Goal: Information Seeking & Learning: Learn about a topic

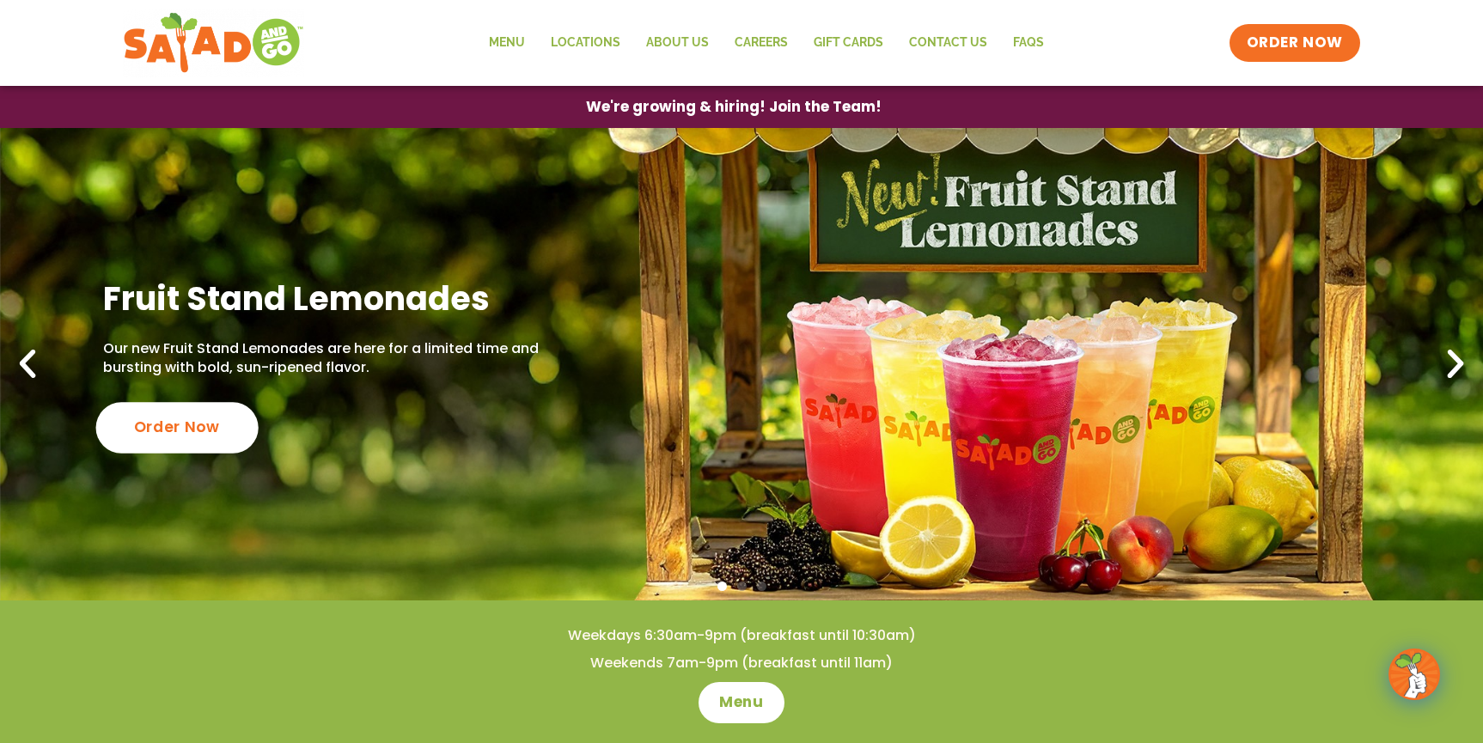
click at [171, 417] on div "Order Now" at bounding box center [177, 427] width 162 height 51
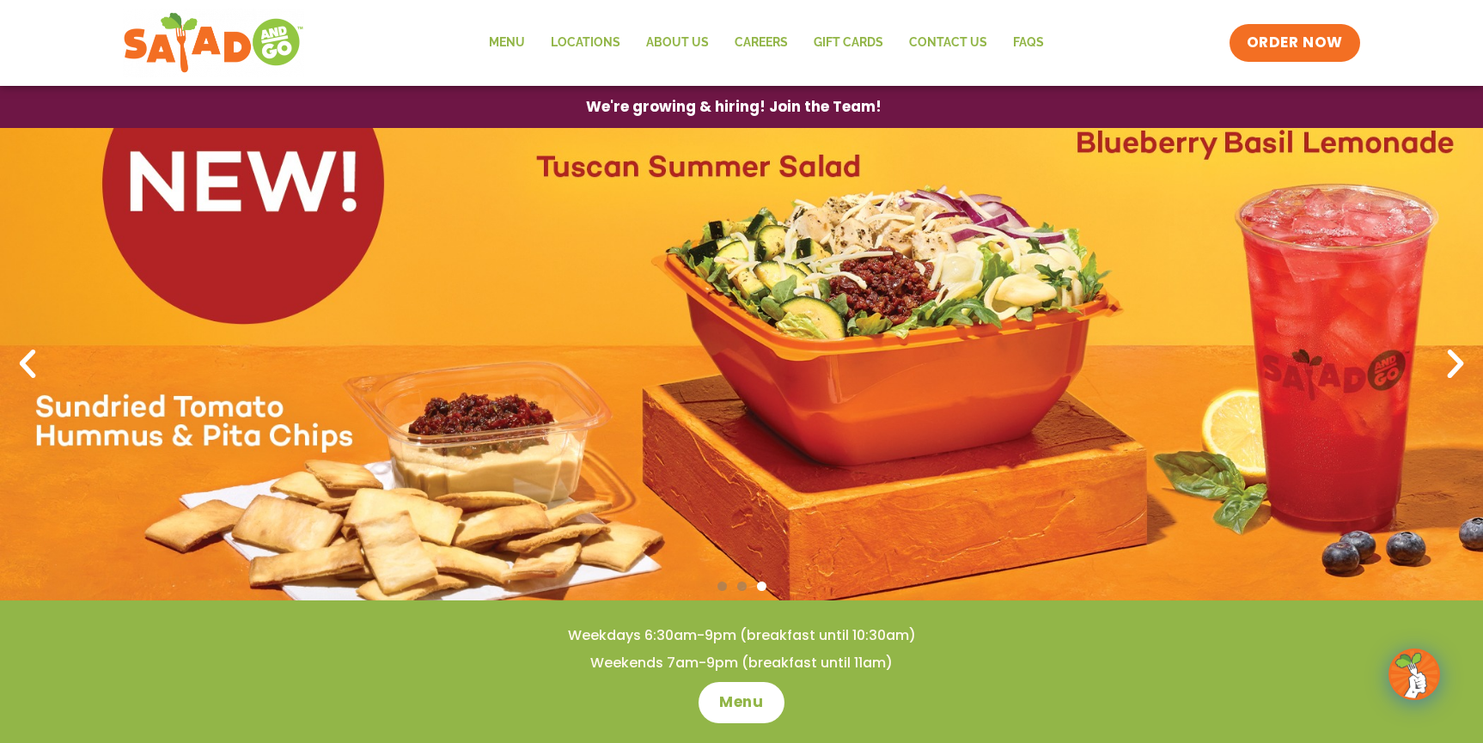
click at [1444, 358] on icon "Next slide" at bounding box center [1455, 364] width 38 height 38
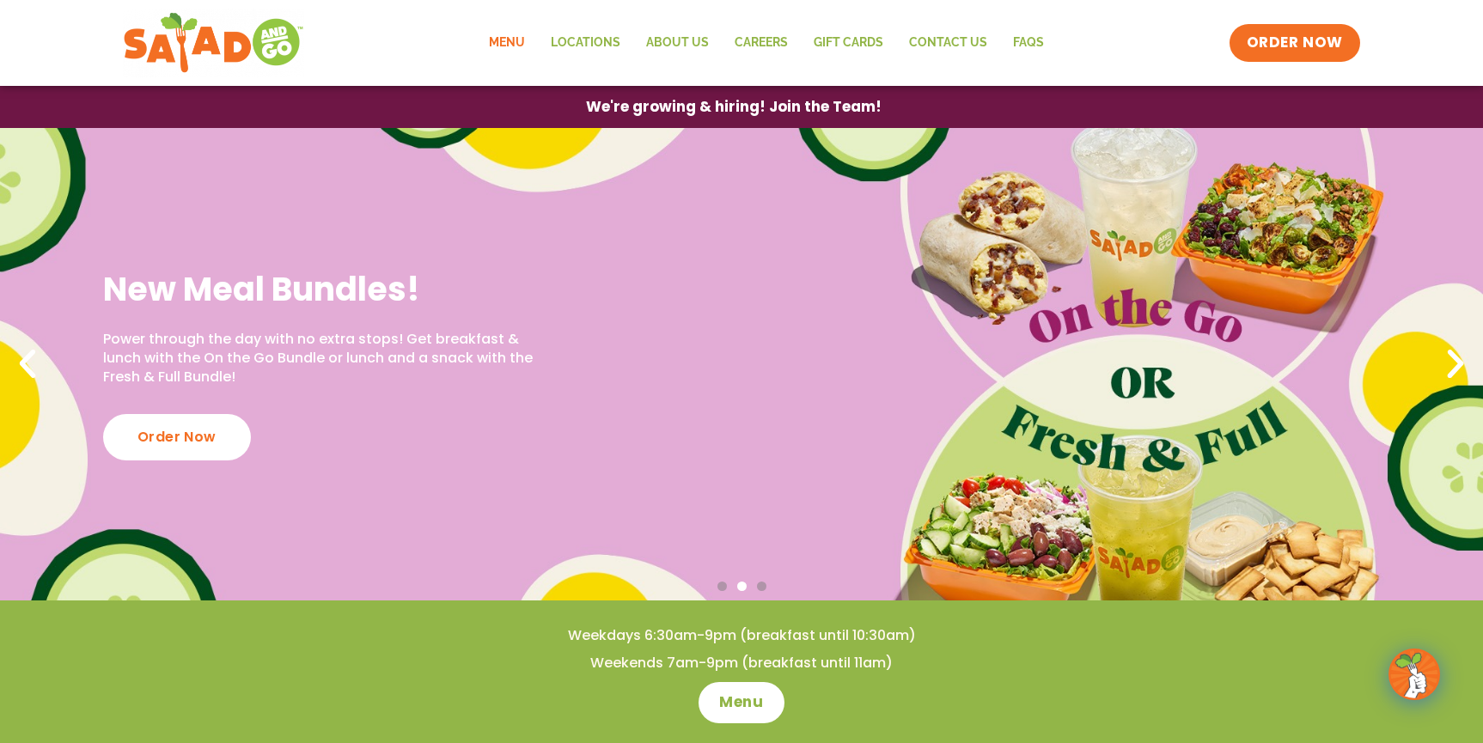
click at [515, 43] on link "Menu" at bounding box center [507, 43] width 62 height 40
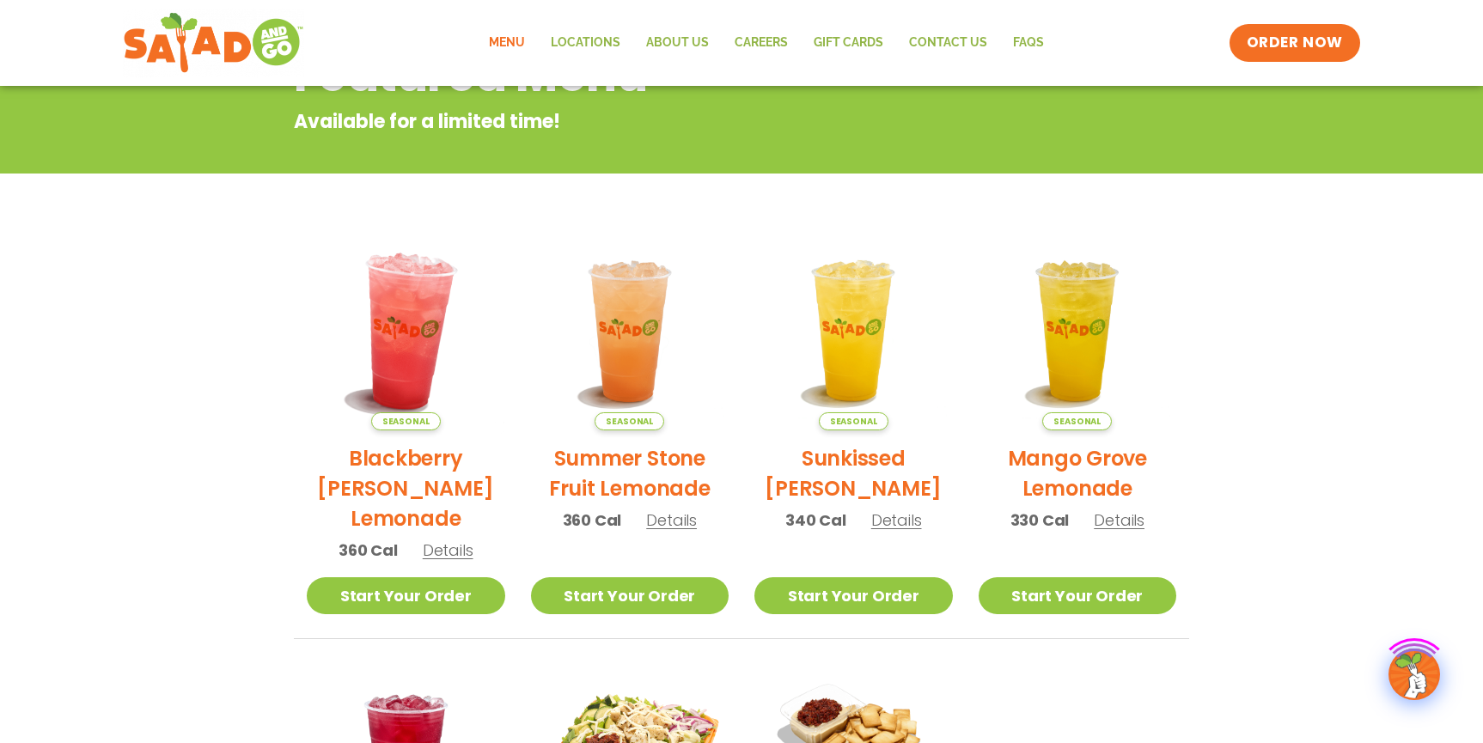
scroll to position [277, 0]
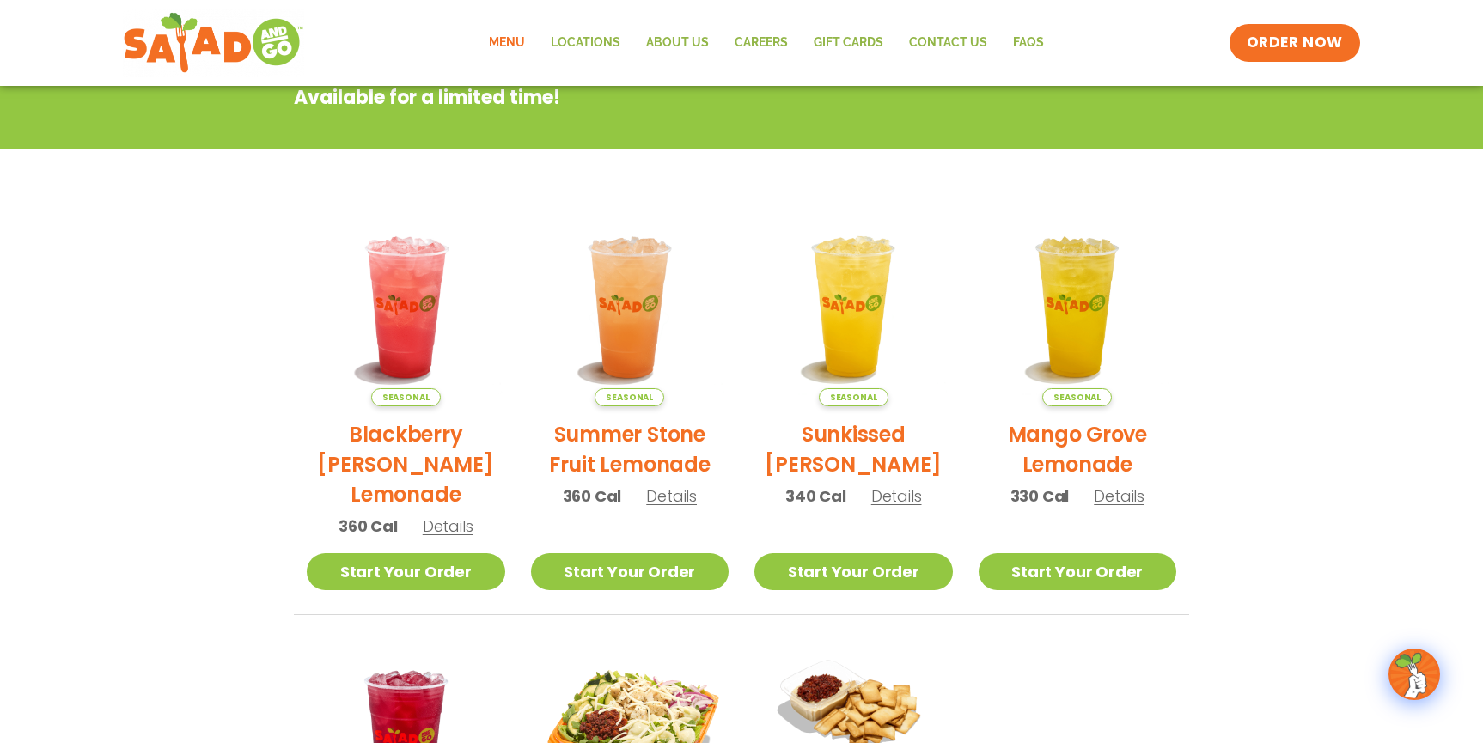
click at [266, 339] on section "Featured Menu Available for a limited time! Seasonal Blackberry Bramble Lemonad…" at bounding box center [741, 522] width 1483 height 1049
click at [235, 301] on section "Featured Menu Available for a limited time! Seasonal Blackberry Bramble Lemonad…" at bounding box center [741, 522] width 1483 height 1049
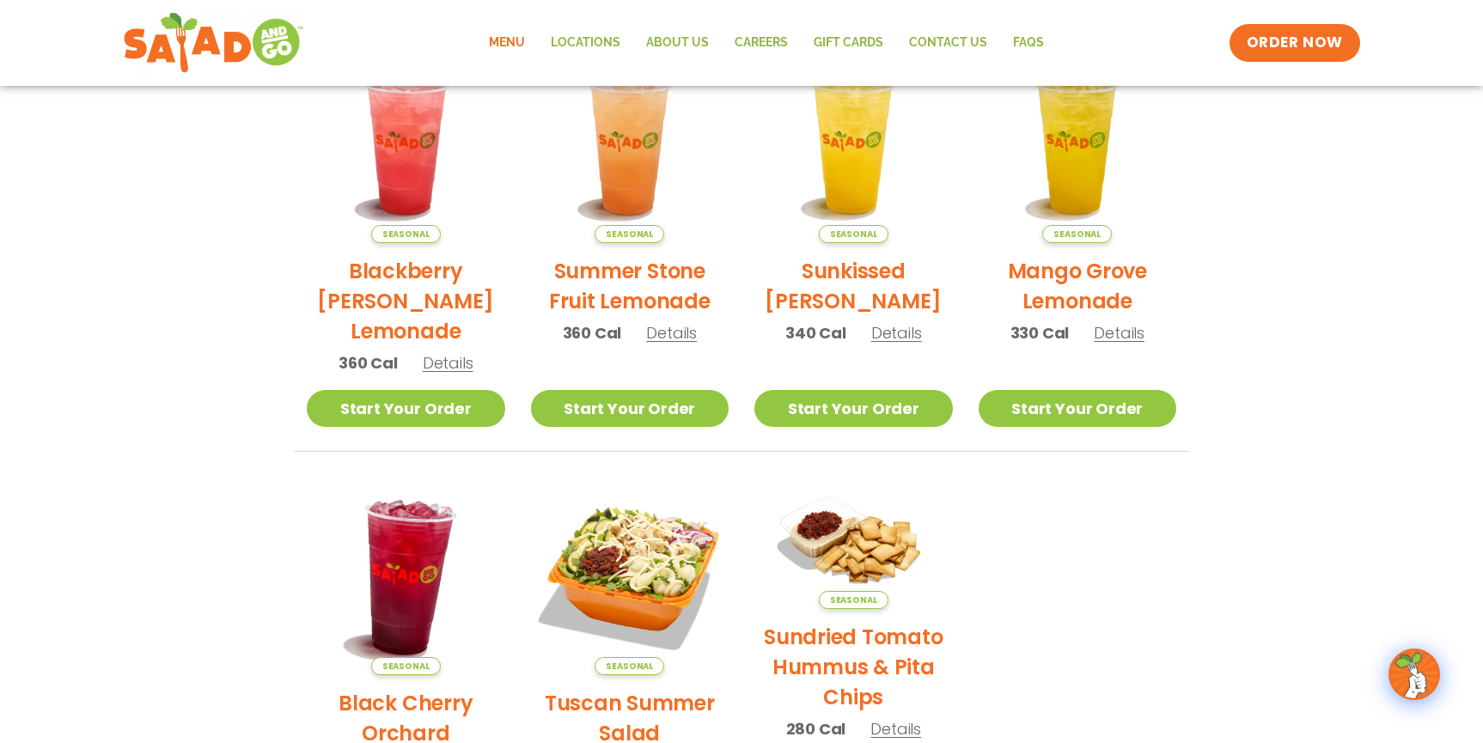
scroll to position [554, 0]
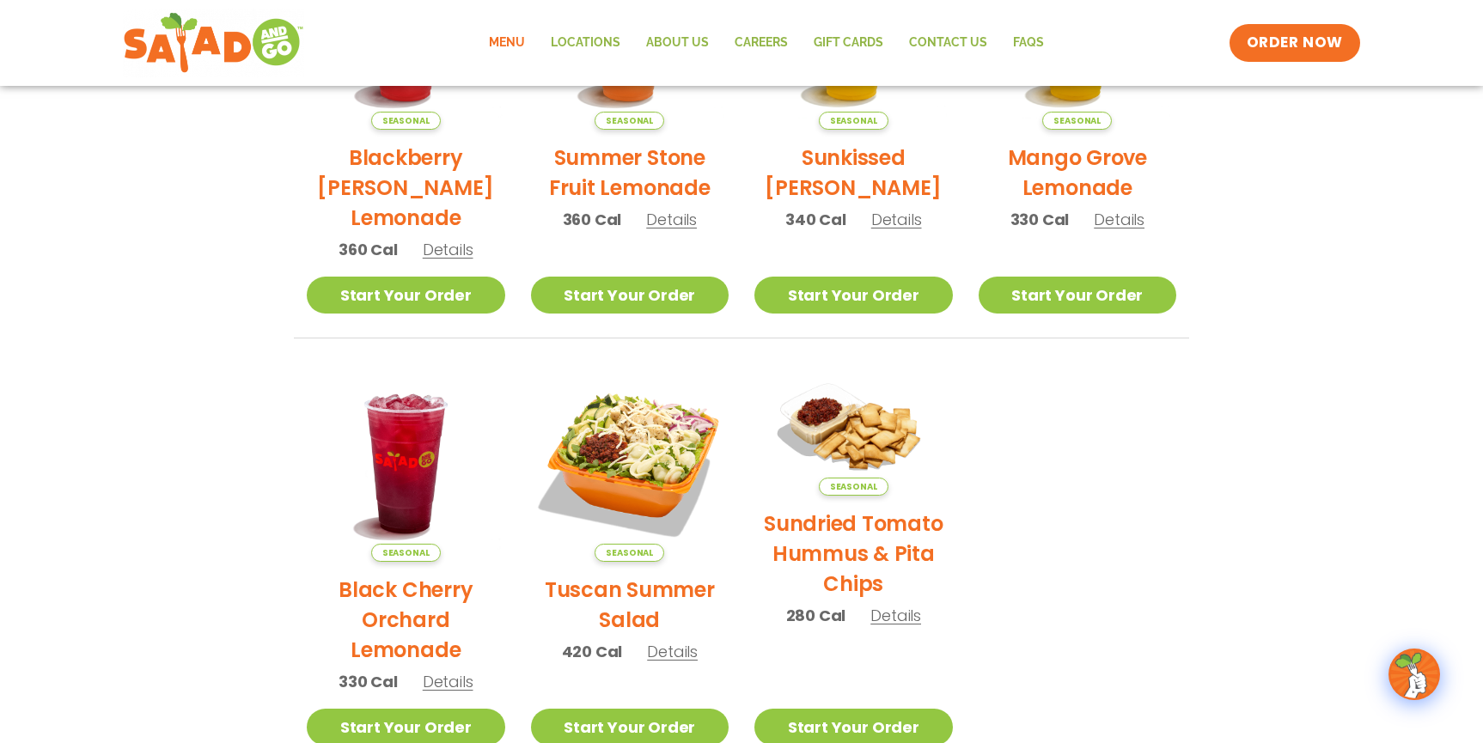
click at [442, 687] on span "Details" at bounding box center [448, 681] width 51 height 21
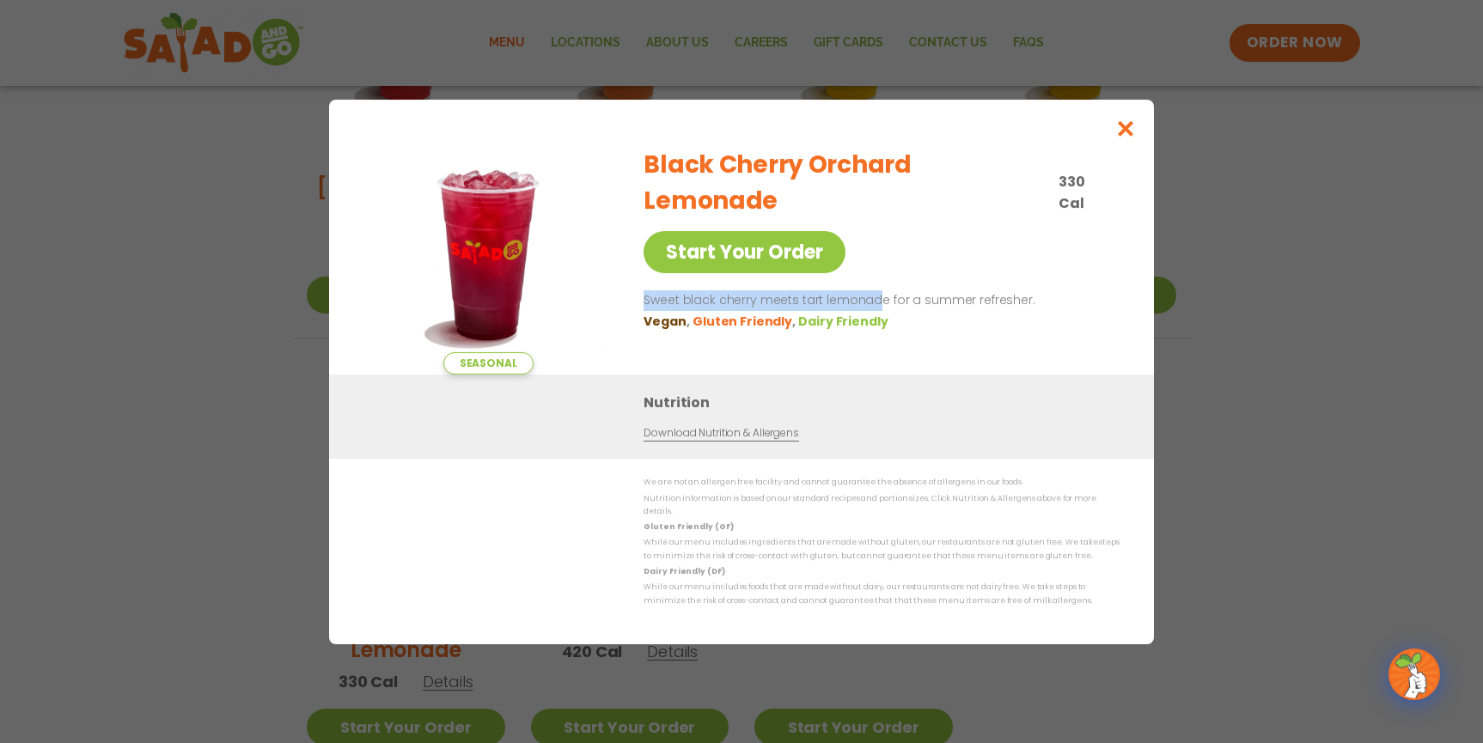
drag, startPoint x: 643, startPoint y: 272, endPoint x: 880, endPoint y: 271, distance: 237.1
click at [881, 290] on p "Sweet black cherry meets tart lemonade for a summer refresher." at bounding box center [877, 300] width 469 height 21
click at [880, 290] on p "Sweet black cherry meets tart lemonade for a summer refresher." at bounding box center [877, 300] width 469 height 21
drag, startPoint x: 740, startPoint y: 266, endPoint x: 702, endPoint y: 266, distance: 37.8
click at [704, 290] on p "Sweet black cherry meets tart lemonade for a summer refresher." at bounding box center [877, 300] width 469 height 21
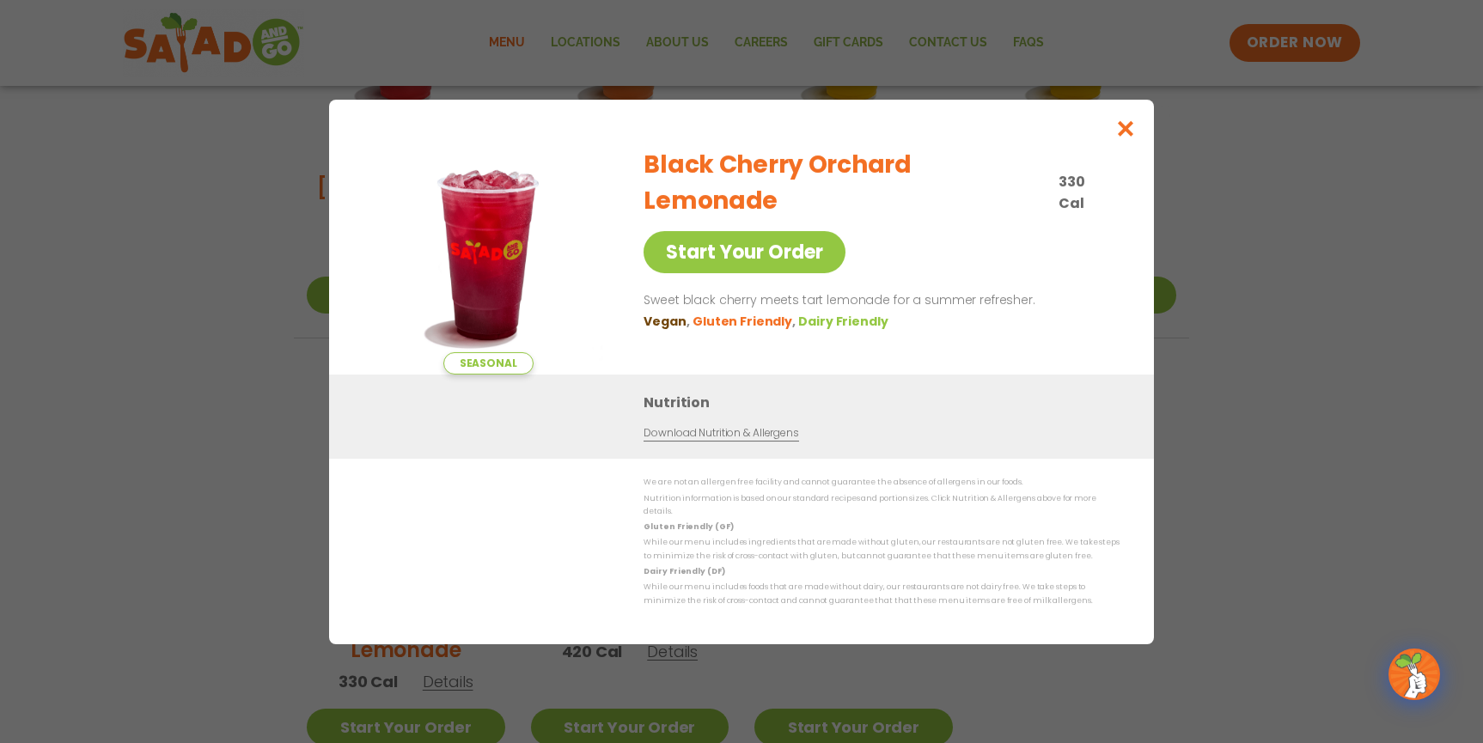
click at [702, 290] on p "Sweet black cherry meets tart lemonade for a summer refresher." at bounding box center [877, 300] width 469 height 21
click at [230, 263] on div "Seasonal Start Your Order Black Cherry Orchard Lemonade 330 Cal Start Your Orde…" at bounding box center [741, 371] width 1483 height 743
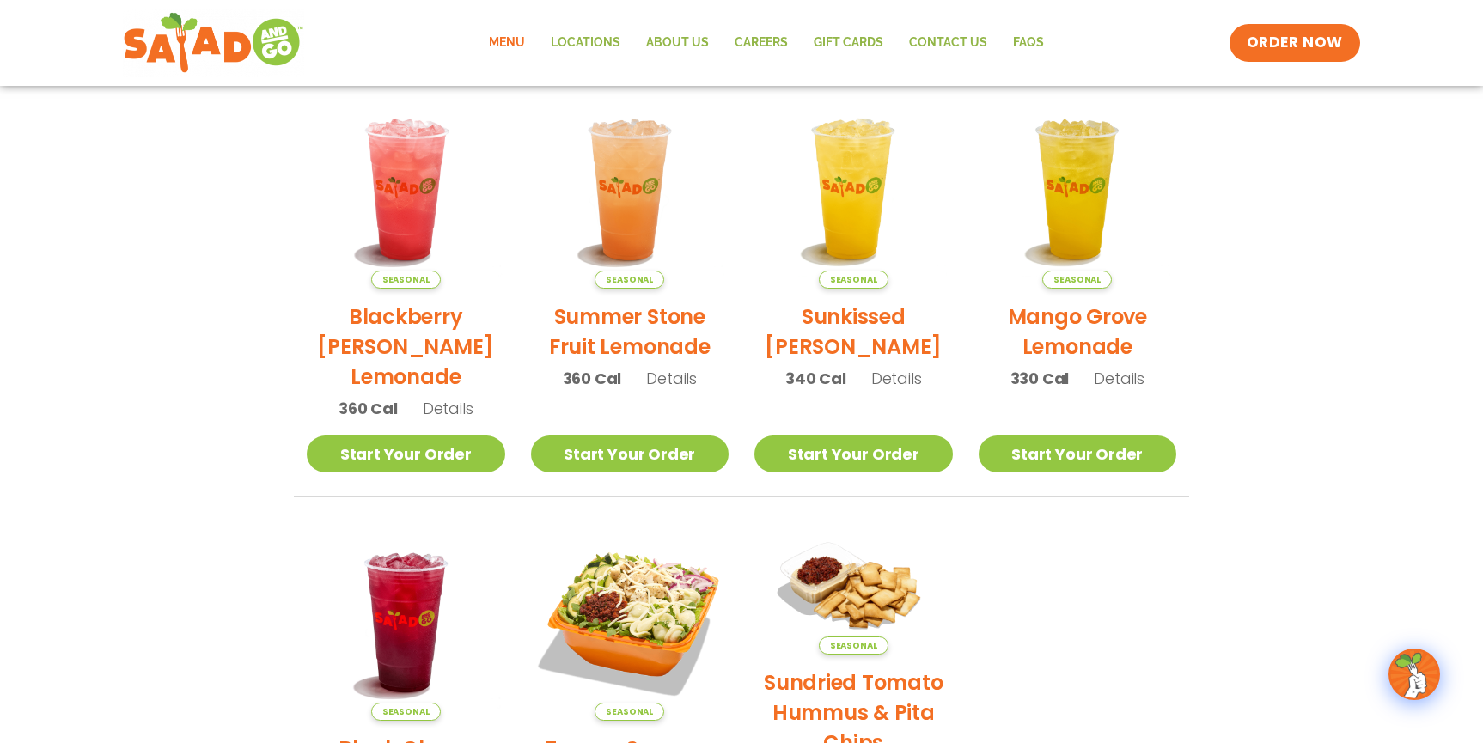
scroll to position [397, 0]
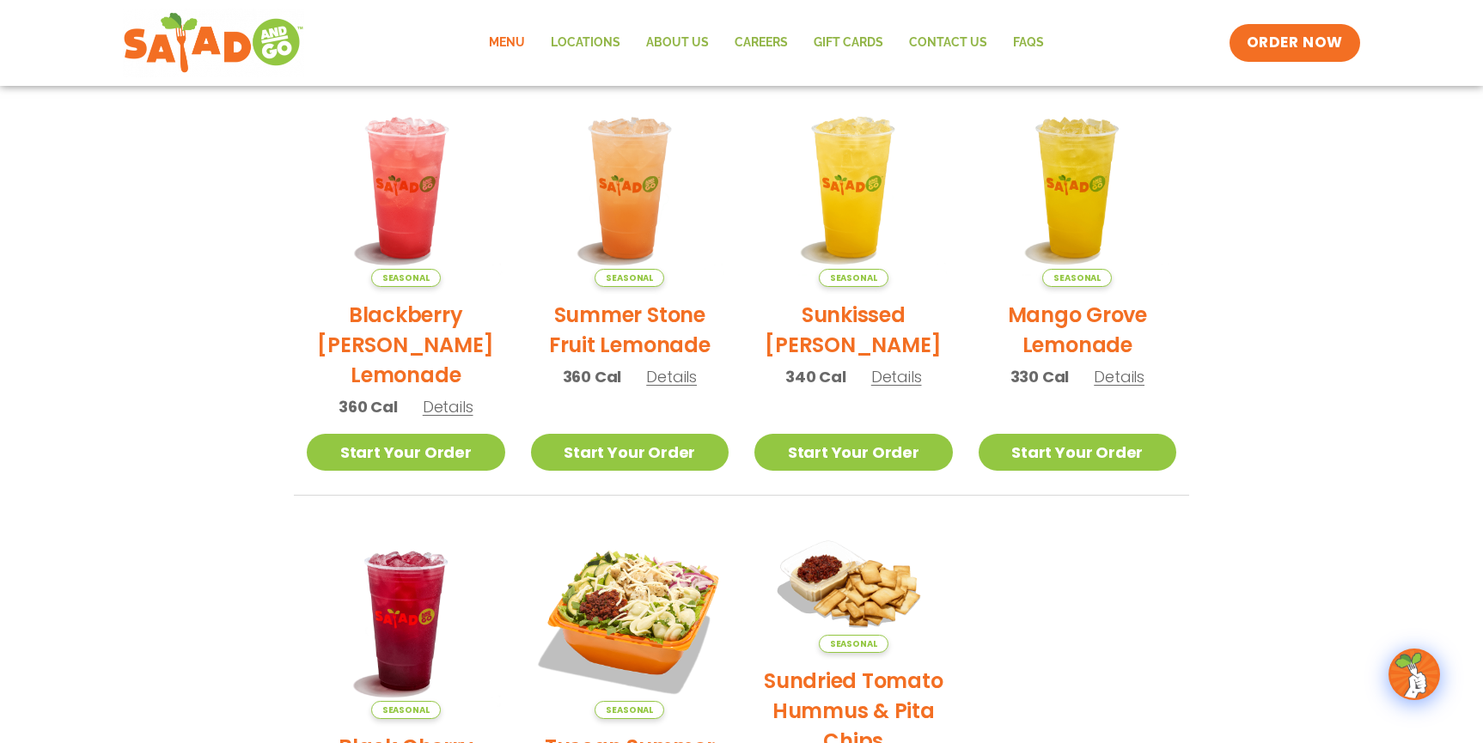
click at [678, 367] on span "Details" at bounding box center [671, 376] width 51 height 21
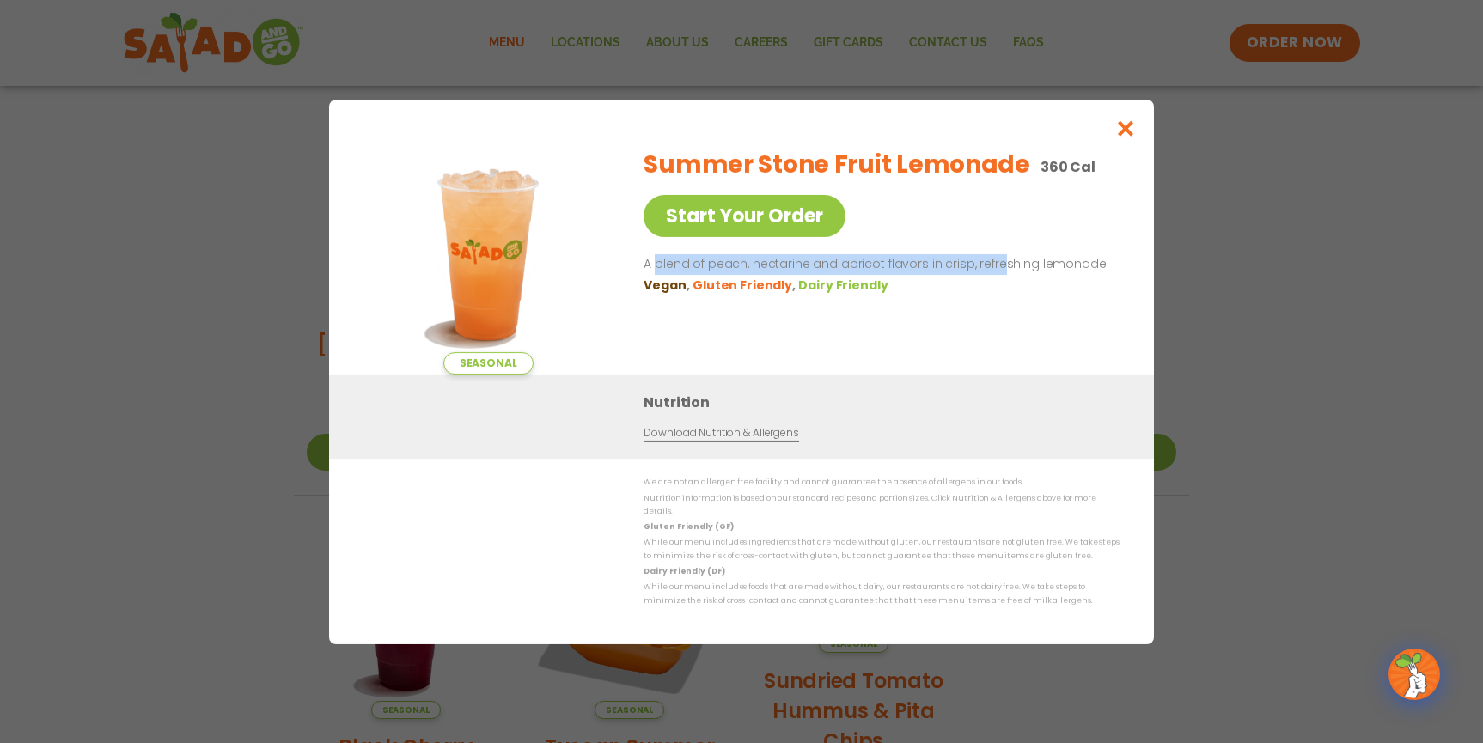
drag, startPoint x: 654, startPoint y: 266, endPoint x: 996, endPoint y: 275, distance: 342.0
click at [996, 275] on p "A blend of peach, nectarine and apricot flavors in crisp, refreshing lemonade." at bounding box center [877, 264] width 469 height 21
click at [1352, 204] on div "Seasonal Start Your Order Summer Stone Fruit Lemonade 360 Cal Start Your Order …" at bounding box center [741, 371] width 1483 height 743
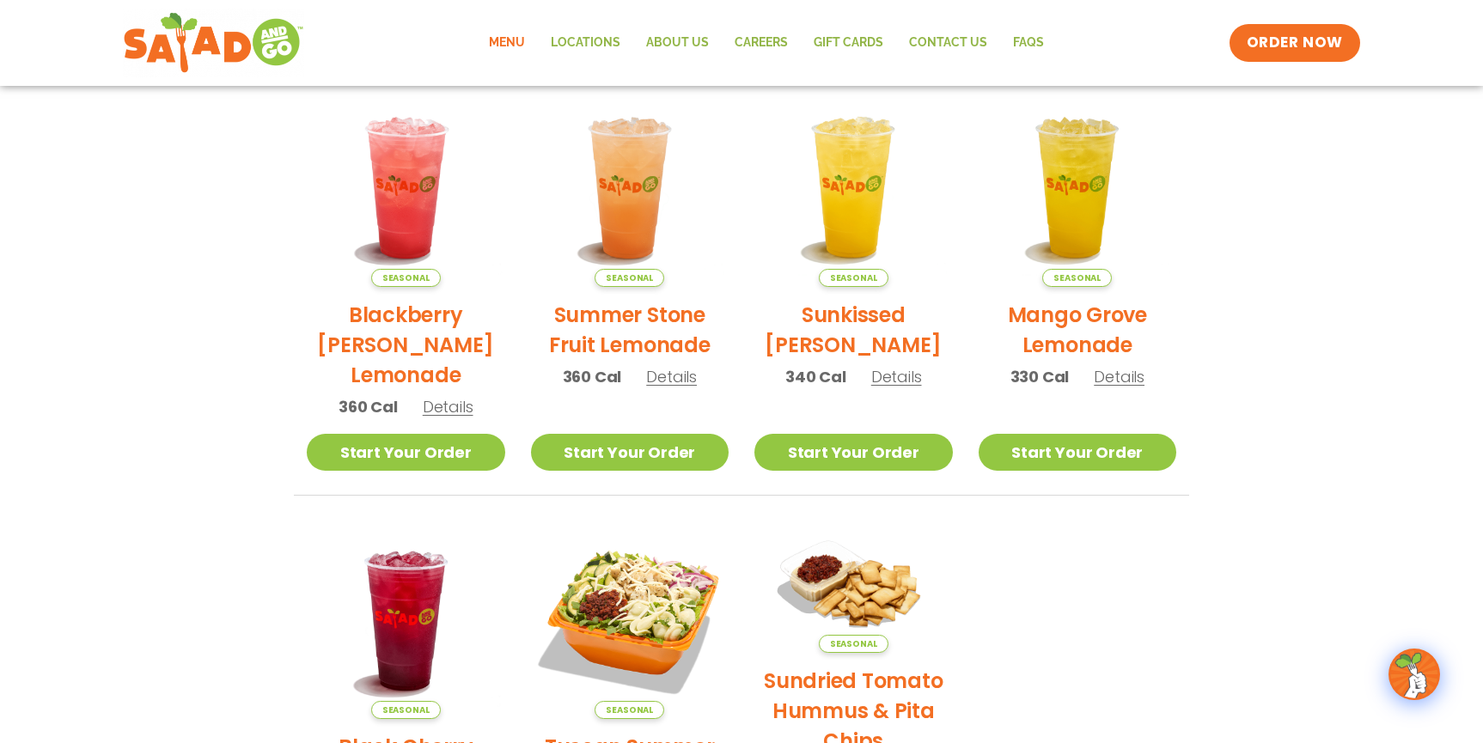
click at [1254, 374] on section "Featured Menu Available for a limited time! Seasonal Blackberry Bramble Lemonad…" at bounding box center [741, 403] width 1483 height 1049
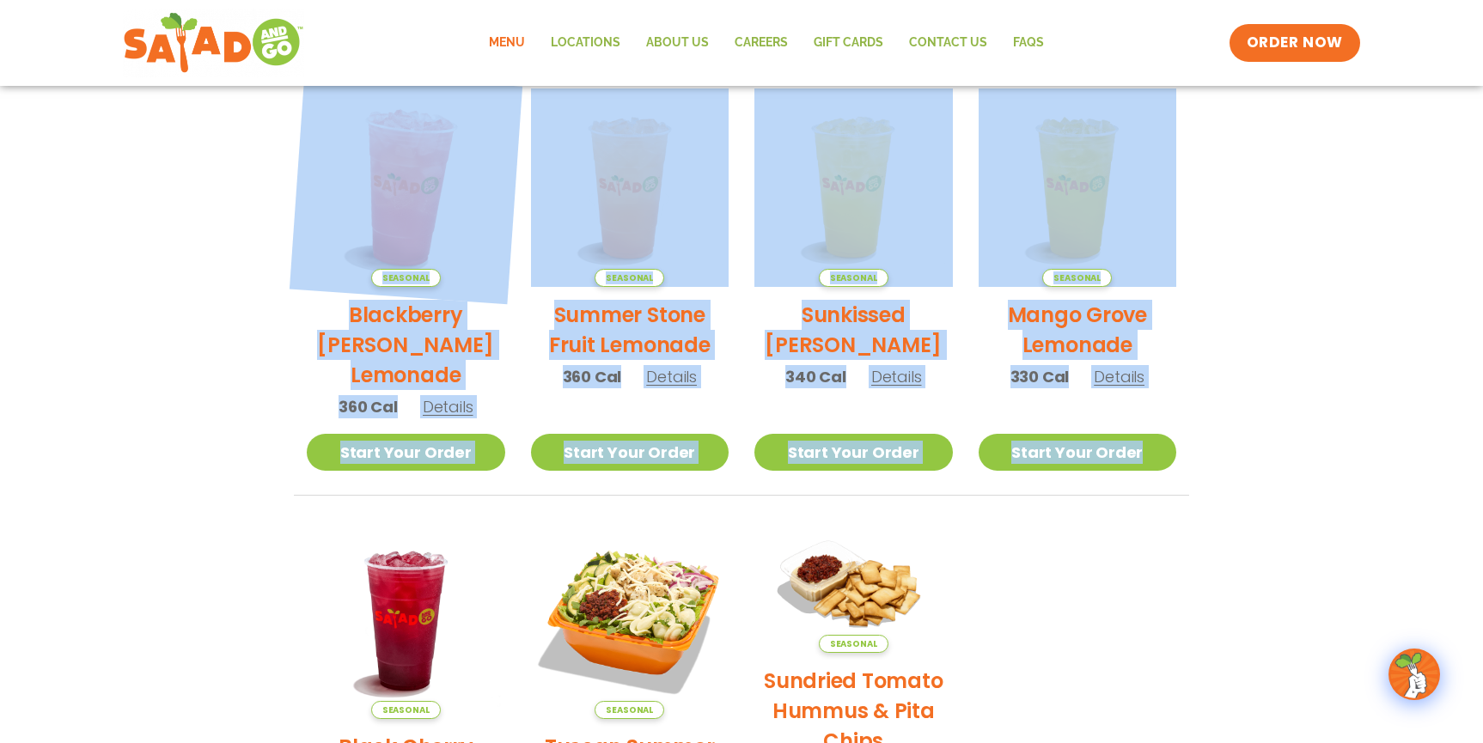
drag, startPoint x: 1273, startPoint y: 447, endPoint x: 340, endPoint y: 99, distance: 995.6
click at [342, 99] on section "Featured Menu Available for a limited time! Seasonal Blackberry Bramble Lemonad…" at bounding box center [741, 403] width 1483 height 1049
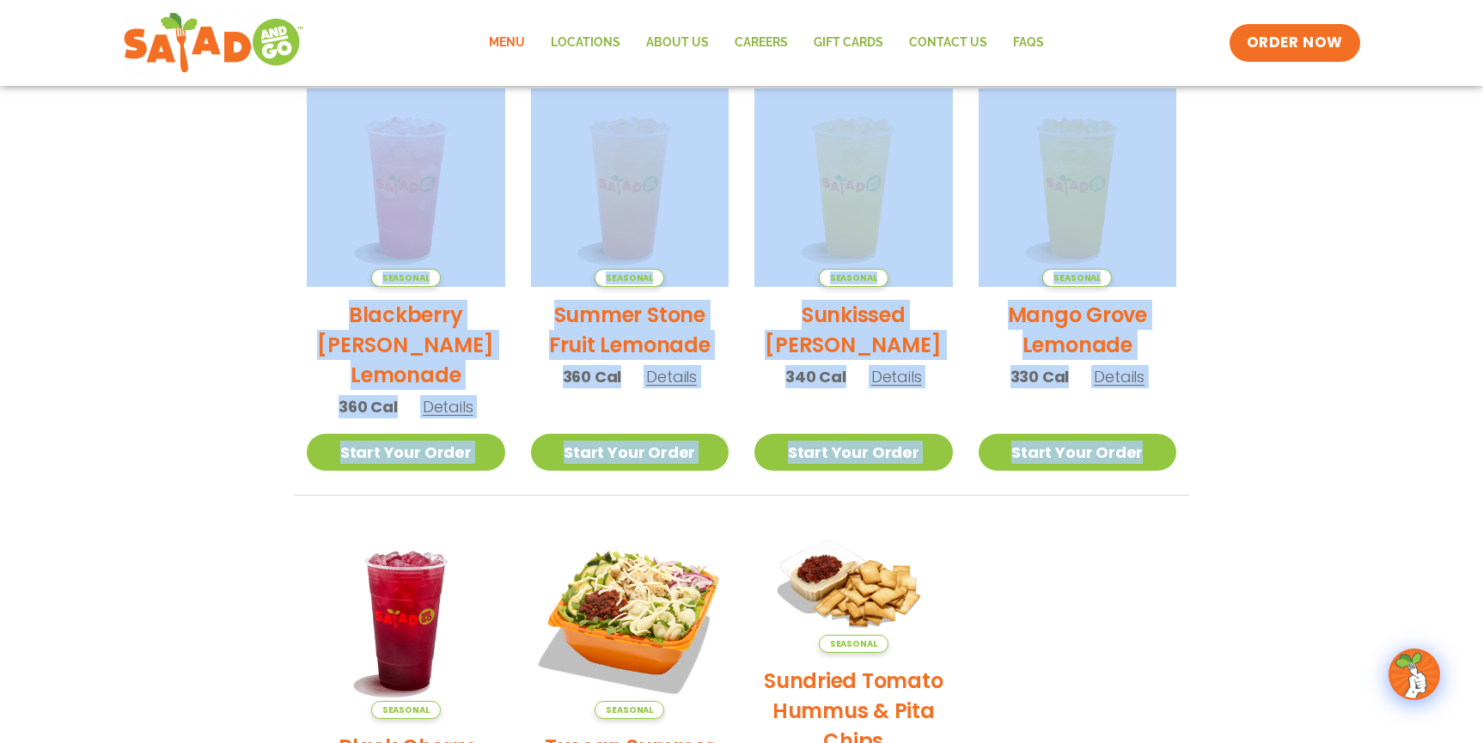
click at [194, 164] on section "Featured Menu Available for a limited time! Seasonal Blackberry Bramble Lemonad…" at bounding box center [741, 403] width 1483 height 1049
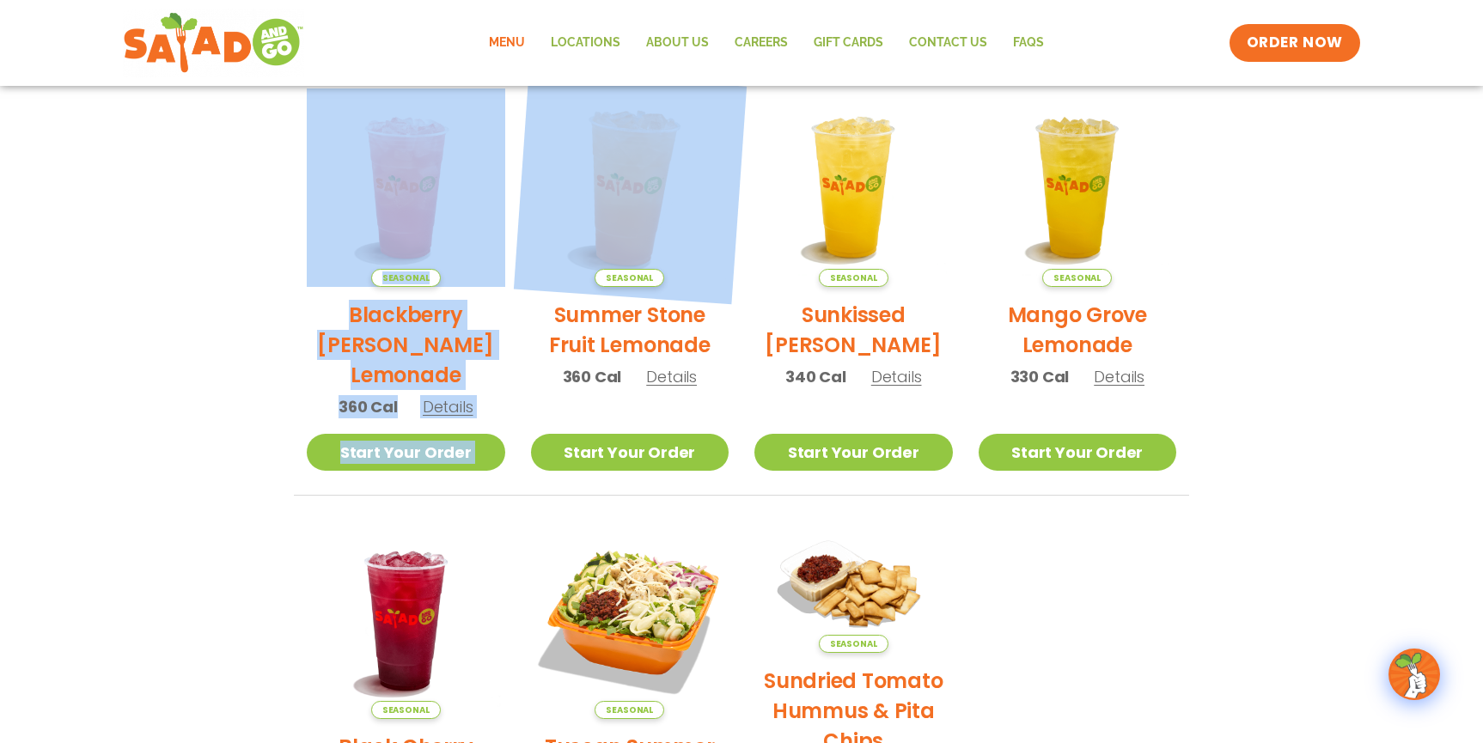
drag, startPoint x: 194, startPoint y: 164, endPoint x: 582, endPoint y: 258, distance: 399.4
click at [582, 258] on section "Featured Menu Available for a limited time! Seasonal Blackberry Bramble Lemonad…" at bounding box center [741, 403] width 1483 height 1049
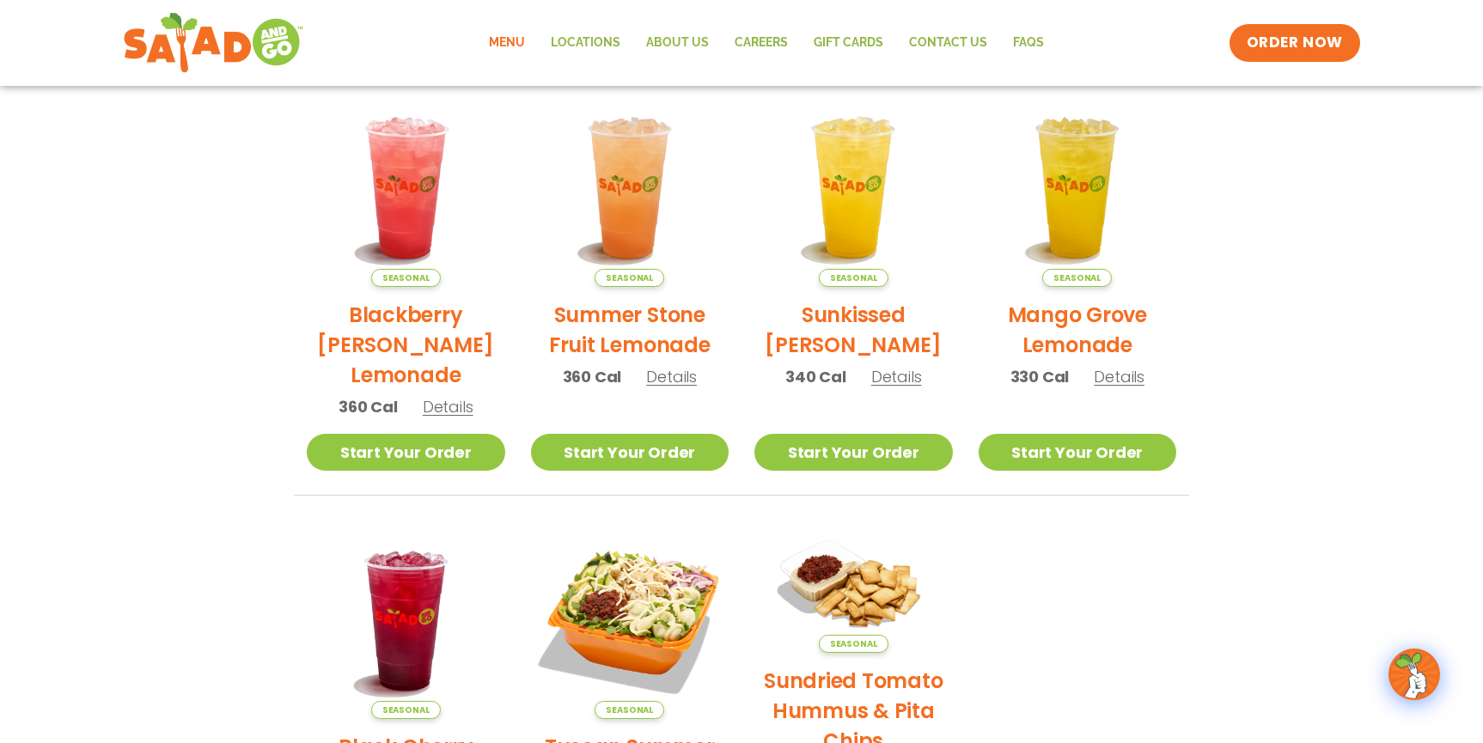
click at [1203, 297] on div "Seasonal Blackberry Bramble Lemonade 360 Cal Details Start Your Order Seasonal …" at bounding box center [741, 507] width 936 height 839
click at [278, 210] on div "Seasonal Blackberry Bramble Lemonade 360 Cal Details Start Your Order Seasonal …" at bounding box center [741, 507] width 936 height 839
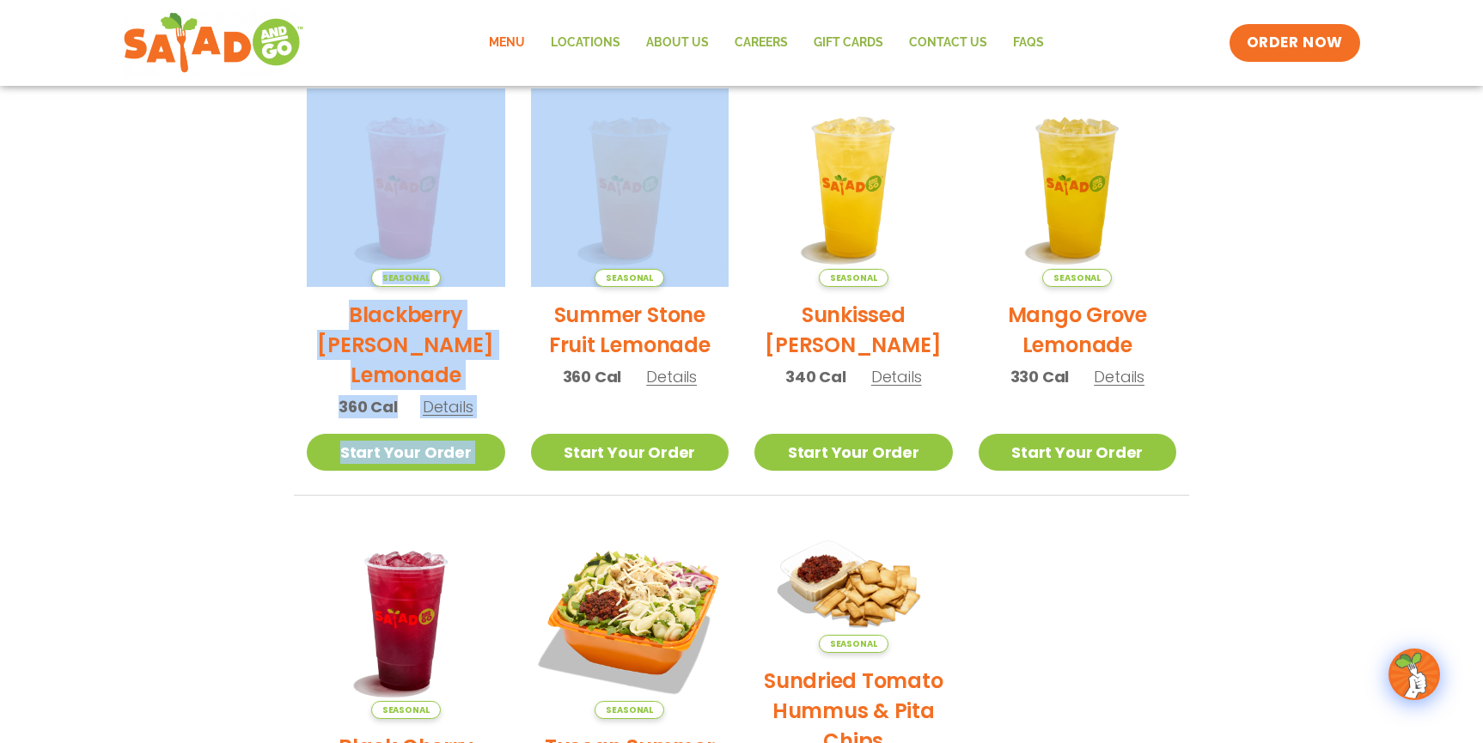
drag, startPoint x: 296, startPoint y: 200, endPoint x: 1088, endPoint y: 344, distance: 804.9
click at [1088, 344] on div "Seasonal Blackberry Bramble Lemonade 360 Cal Details Start Your Order Seasonal …" at bounding box center [741, 507] width 936 height 839
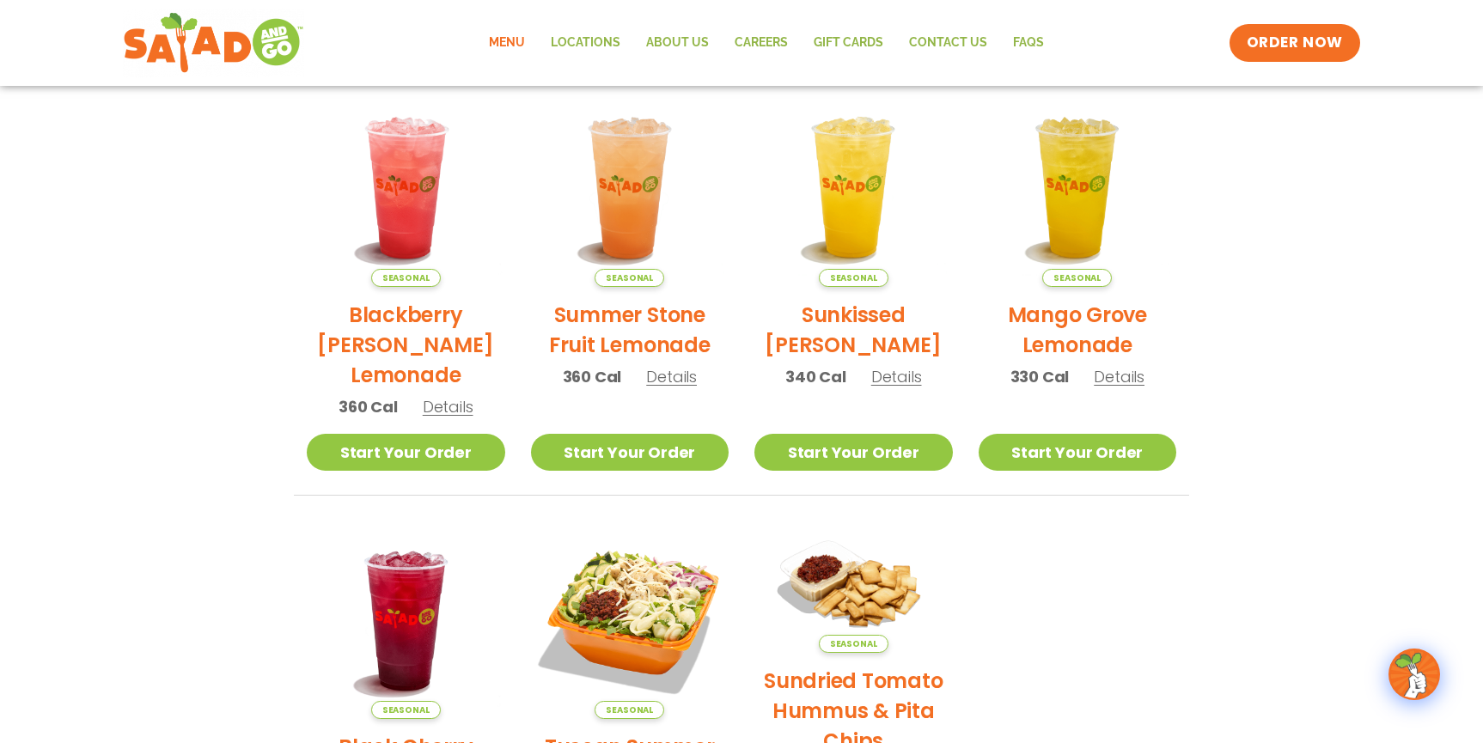
click at [1325, 342] on section "Featured Menu Available for a limited time! Seasonal Blackberry Bramble Lemonad…" at bounding box center [741, 403] width 1483 height 1049
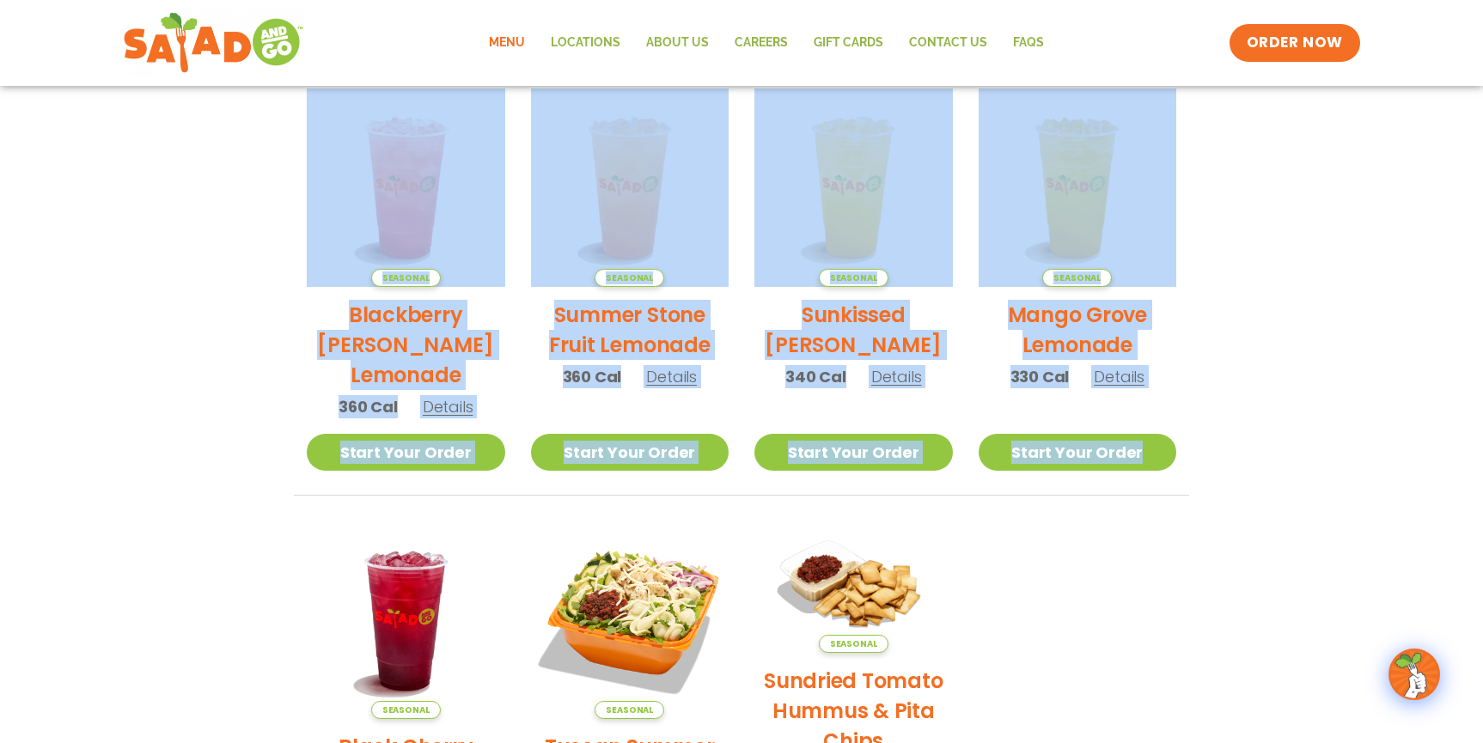
drag, startPoint x: 1319, startPoint y: 473, endPoint x: 254, endPoint y: 196, distance: 1099.8
click at [255, 196] on section "Featured Menu Available for a limited time! Seasonal Blackberry Bramble Lemonad…" at bounding box center [741, 403] width 1483 height 1049
click at [254, 196] on section "Featured Menu Available for a limited time! Seasonal Blackberry Bramble Lemonad…" at bounding box center [741, 403] width 1483 height 1049
drag, startPoint x: 254, startPoint y: 196, endPoint x: 1361, endPoint y: 392, distance: 1123.5
click at [1361, 392] on section "Featured Menu Available for a limited time! Seasonal Blackberry Bramble Lemonad…" at bounding box center [741, 403] width 1483 height 1049
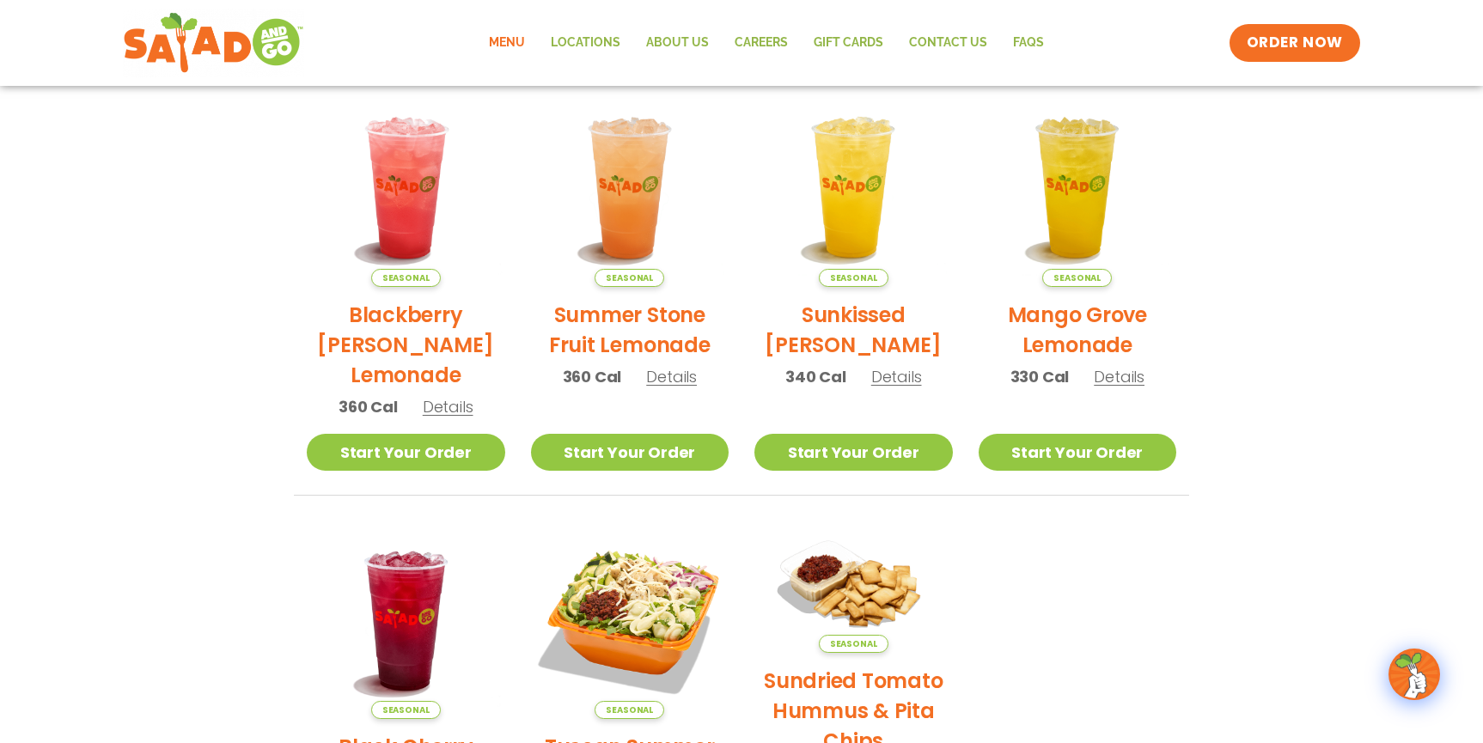
click at [1366, 441] on section "Featured Menu Available for a limited time! Seasonal Blackberry Bramble Lemonad…" at bounding box center [741, 403] width 1483 height 1049
click at [1269, 398] on section "Featured Menu Available for a limited time! Seasonal Blackberry Bramble Lemonad…" at bounding box center [741, 403] width 1483 height 1049
click at [1110, 379] on span "Details" at bounding box center [1118, 376] width 51 height 21
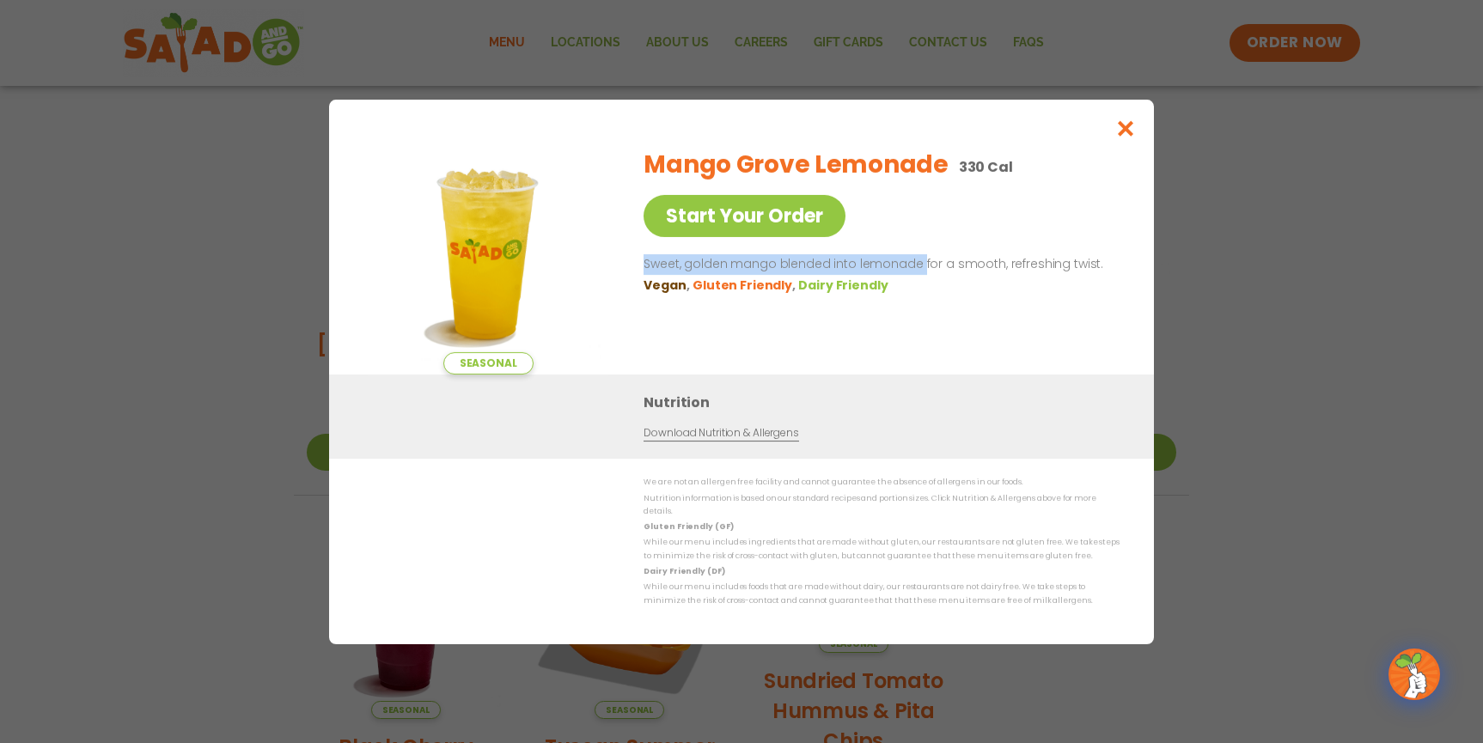
drag, startPoint x: 642, startPoint y: 274, endPoint x: 938, endPoint y: 279, distance: 296.4
click at [938, 279] on div "Seasonal Start Your Order Mango Grove Lemonade 330 Cal Start Your Order Sweet, …" at bounding box center [741, 254] width 756 height 241
click at [938, 275] on p "Sweet, golden mango blended into lemonade for a smooth, refreshing twist." at bounding box center [877, 264] width 469 height 21
click at [1310, 368] on div "Seasonal Start Your Order Mango Grove Lemonade 330 Cal Start Your Order Sweet, …" at bounding box center [741, 371] width 1483 height 743
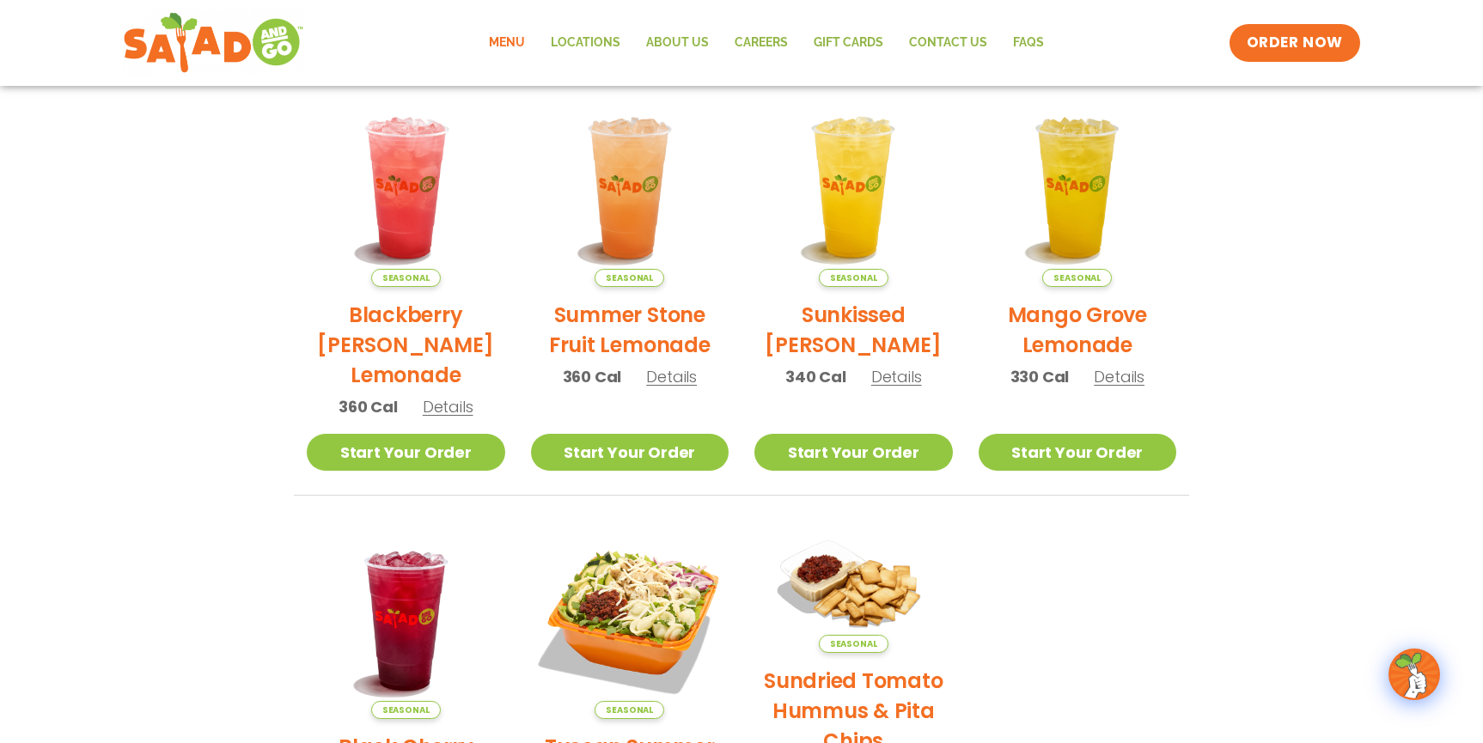
click at [896, 381] on span "Details" at bounding box center [896, 376] width 51 height 21
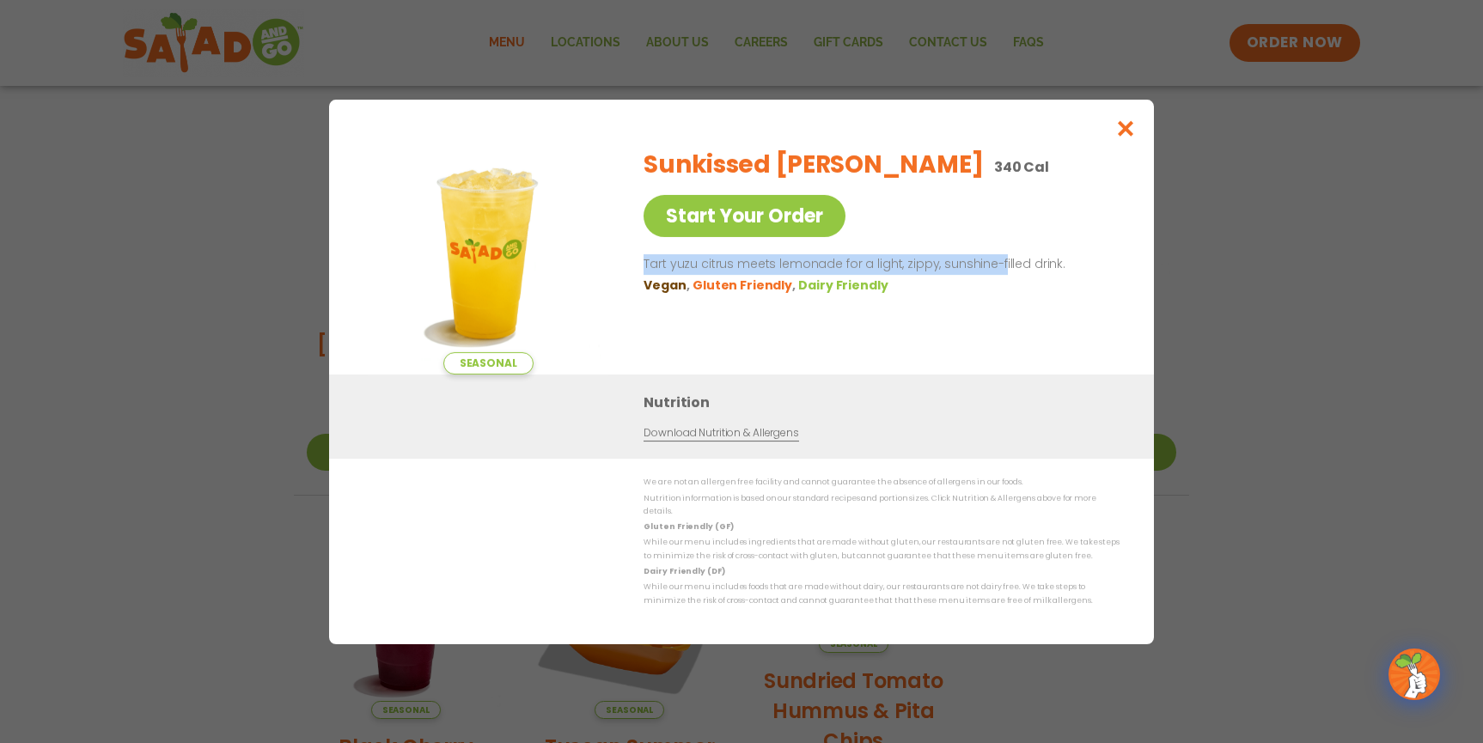
drag, startPoint x: 632, startPoint y: 266, endPoint x: 993, endPoint y: 271, distance: 360.8
click at [994, 272] on div "Seasonal Start Your Order Sunkissed Yuzu Lemonade 340 Cal Start Your Order Tart…" at bounding box center [741, 254] width 756 height 241
click at [993, 271] on p "Tart yuzu citrus meets lemonade for a light, zippy, sunshine-filled drink." at bounding box center [877, 264] width 469 height 21
click at [1233, 285] on div "Seasonal Start Your Order Sunkissed Yuzu Lemonade 340 Cal Start Your Order Tart…" at bounding box center [741, 371] width 1483 height 743
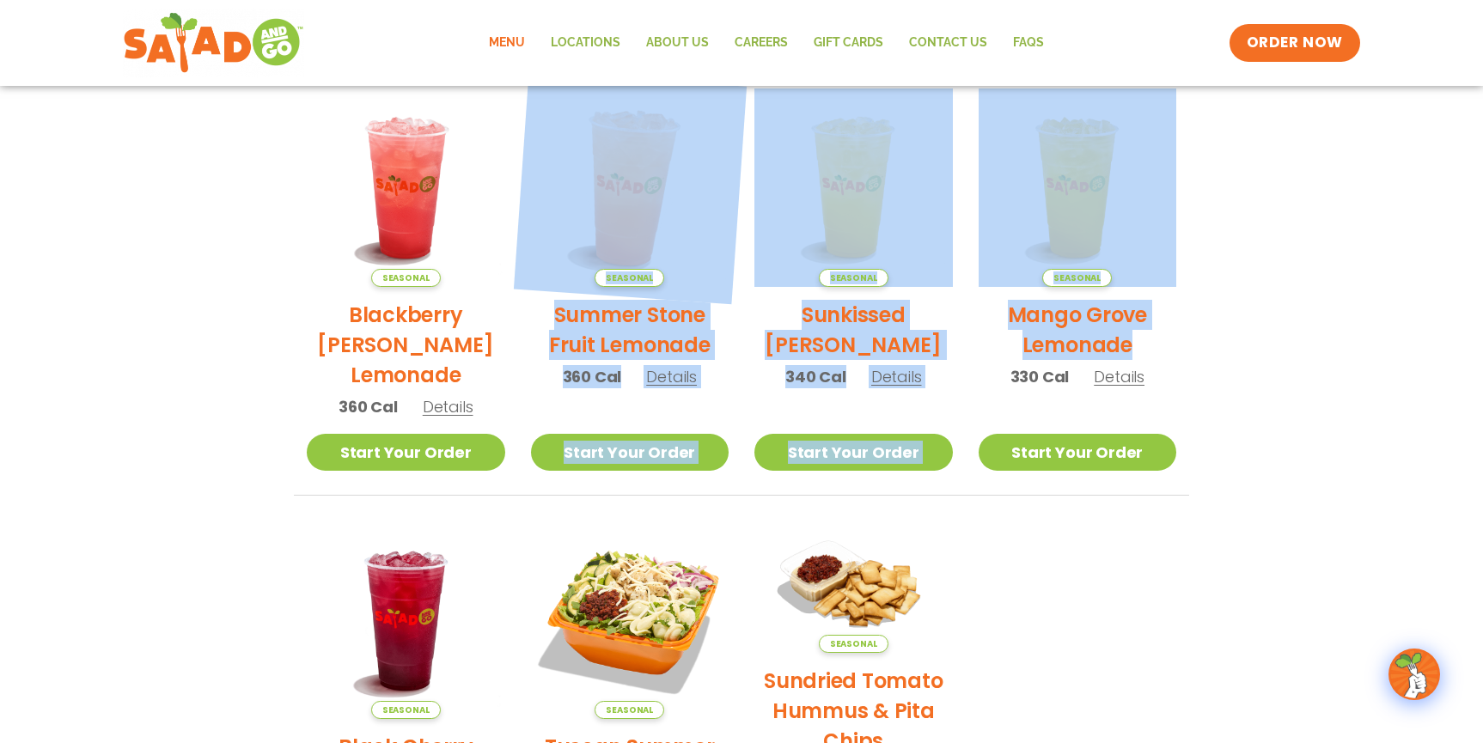
drag, startPoint x: 1262, startPoint y: 335, endPoint x: 542, endPoint y: 259, distance: 723.8
click at [547, 254] on section "Featured Menu Available for a limited time! Seasonal Blackberry Bramble Lemonad…" at bounding box center [741, 403] width 1483 height 1049
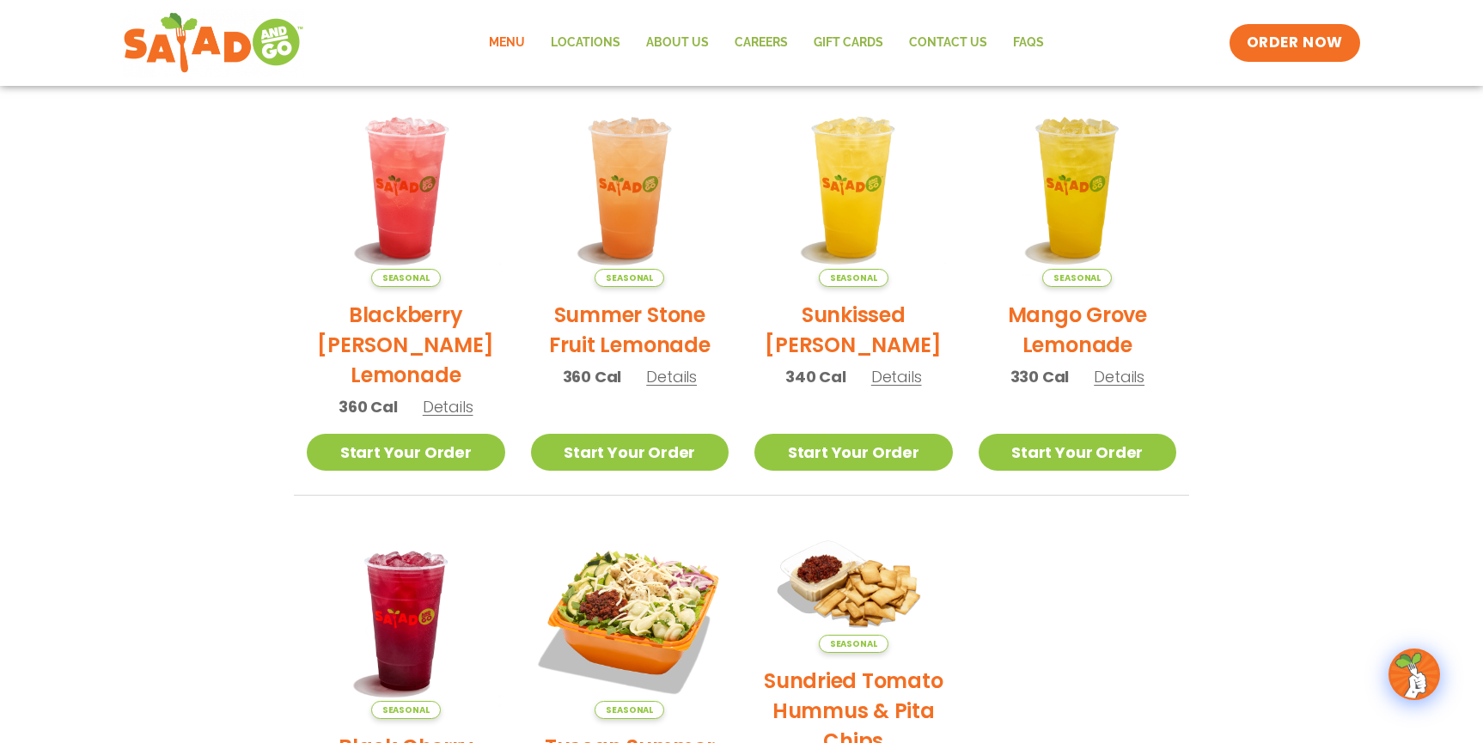
click at [159, 202] on section "Featured Menu Available for a limited time! Seasonal Blackberry Bramble Lemonad…" at bounding box center [741, 403] width 1483 height 1049
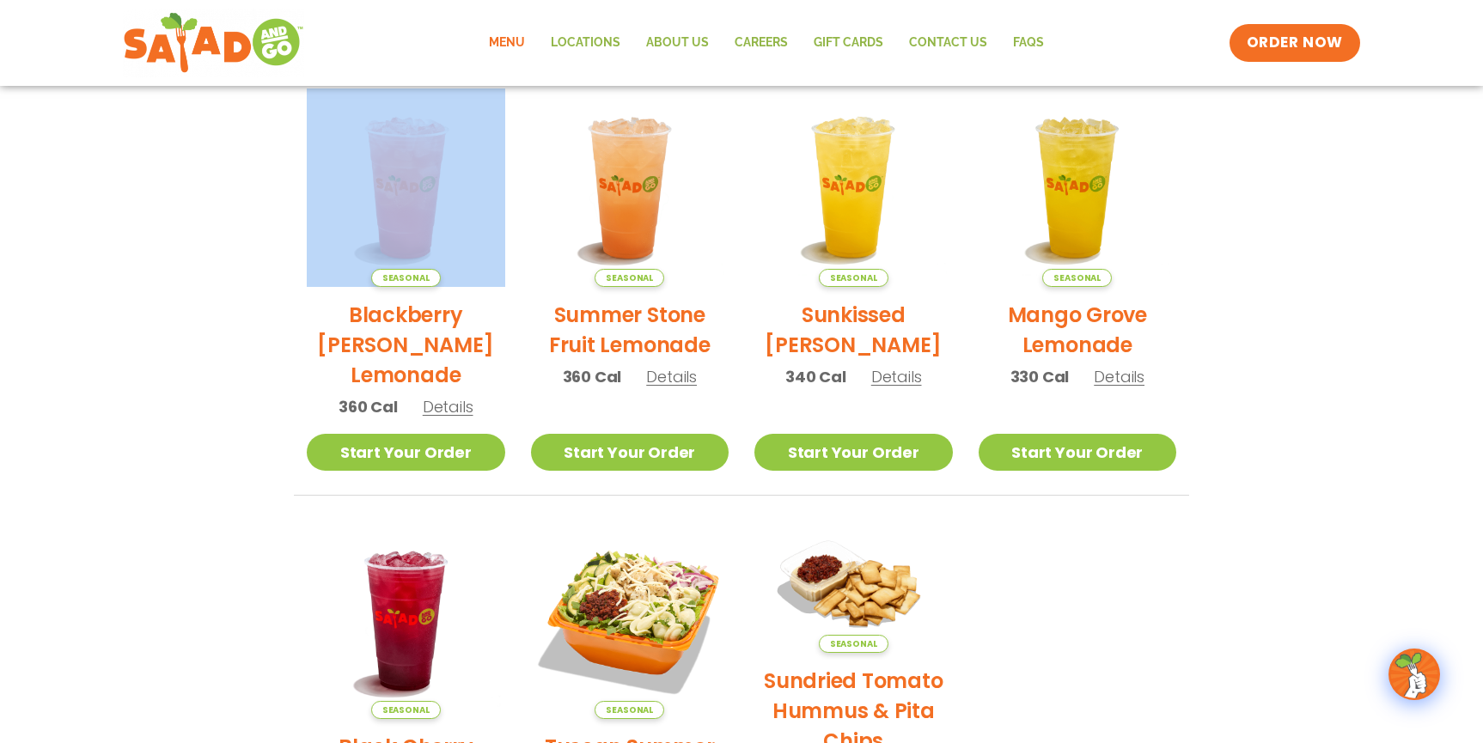
drag, startPoint x: 159, startPoint y: 202, endPoint x: 277, endPoint y: 448, distance: 273.5
click at [277, 435] on section "Featured Menu Available for a limited time! Seasonal Blackberry Bramble Lemonad…" at bounding box center [741, 403] width 1483 height 1049
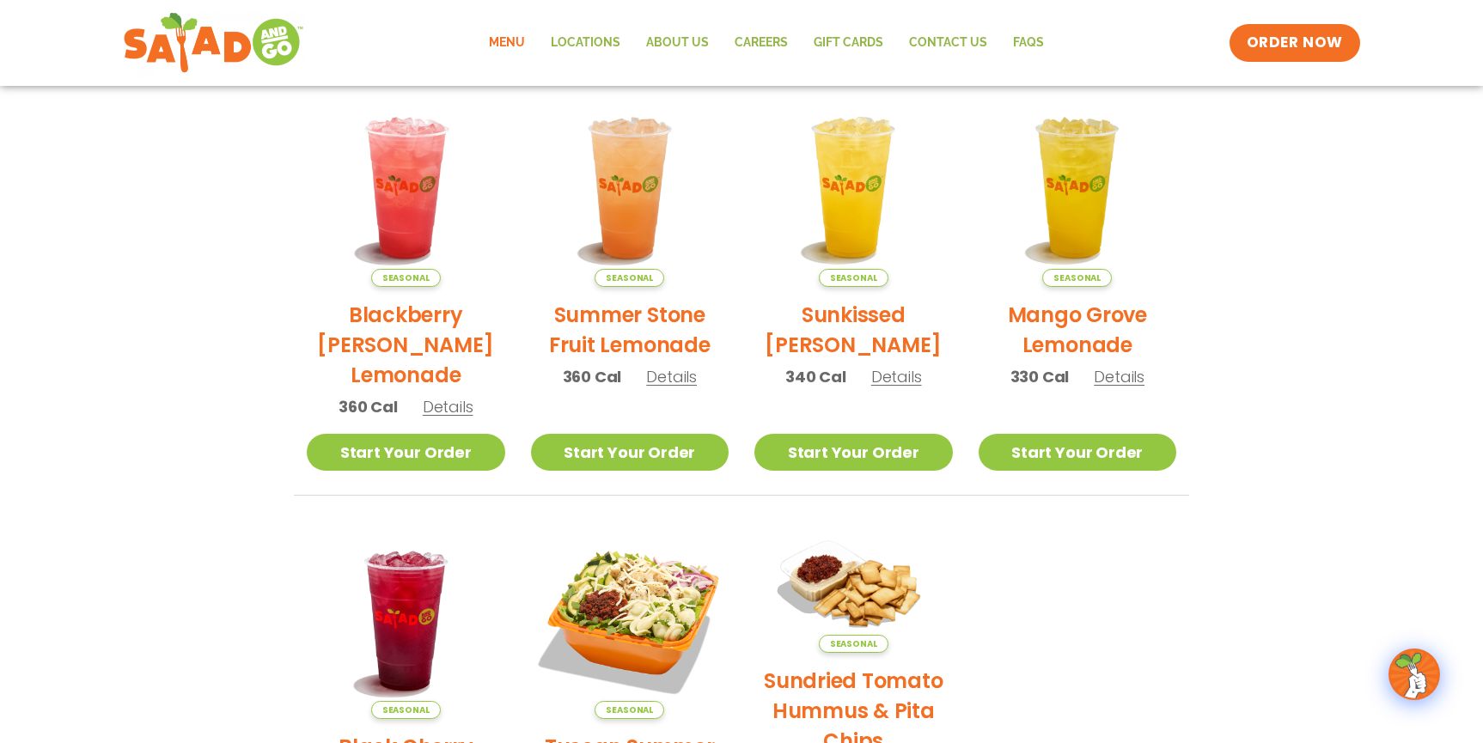
click at [226, 590] on section "Featured Menu Available for a limited time! Seasonal Blackberry Bramble Lemonad…" at bounding box center [741, 403] width 1483 height 1049
click at [398, 386] on h2 "Blackberry Bramble Lemonade" at bounding box center [406, 345] width 198 height 90
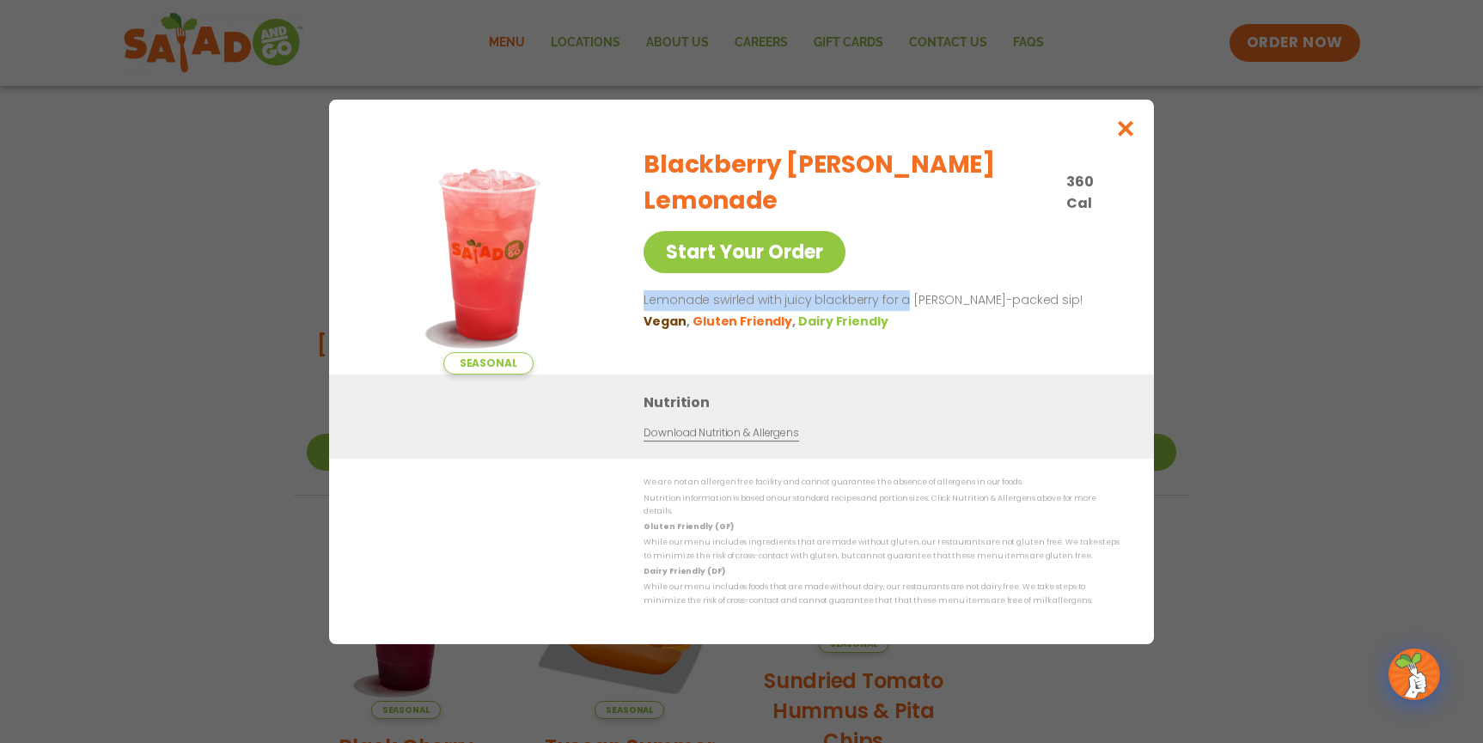
drag, startPoint x: 637, startPoint y: 264, endPoint x: 898, endPoint y: 262, distance: 261.1
click at [898, 262] on div "Seasonal Start Your Order Blackberry Bramble Lemonade 360 Cal Start Your Order …" at bounding box center [741, 254] width 756 height 241
click at [898, 290] on p "Lemonade swirled with juicy blackberry for a berry-packed sip!" at bounding box center [877, 300] width 469 height 21
click at [798, 290] on p "Lemonade swirled with juicy blackberry for a berry-packed sip!" at bounding box center [877, 300] width 469 height 21
drag, startPoint x: 666, startPoint y: 271, endPoint x: 938, endPoint y: 264, distance: 272.4
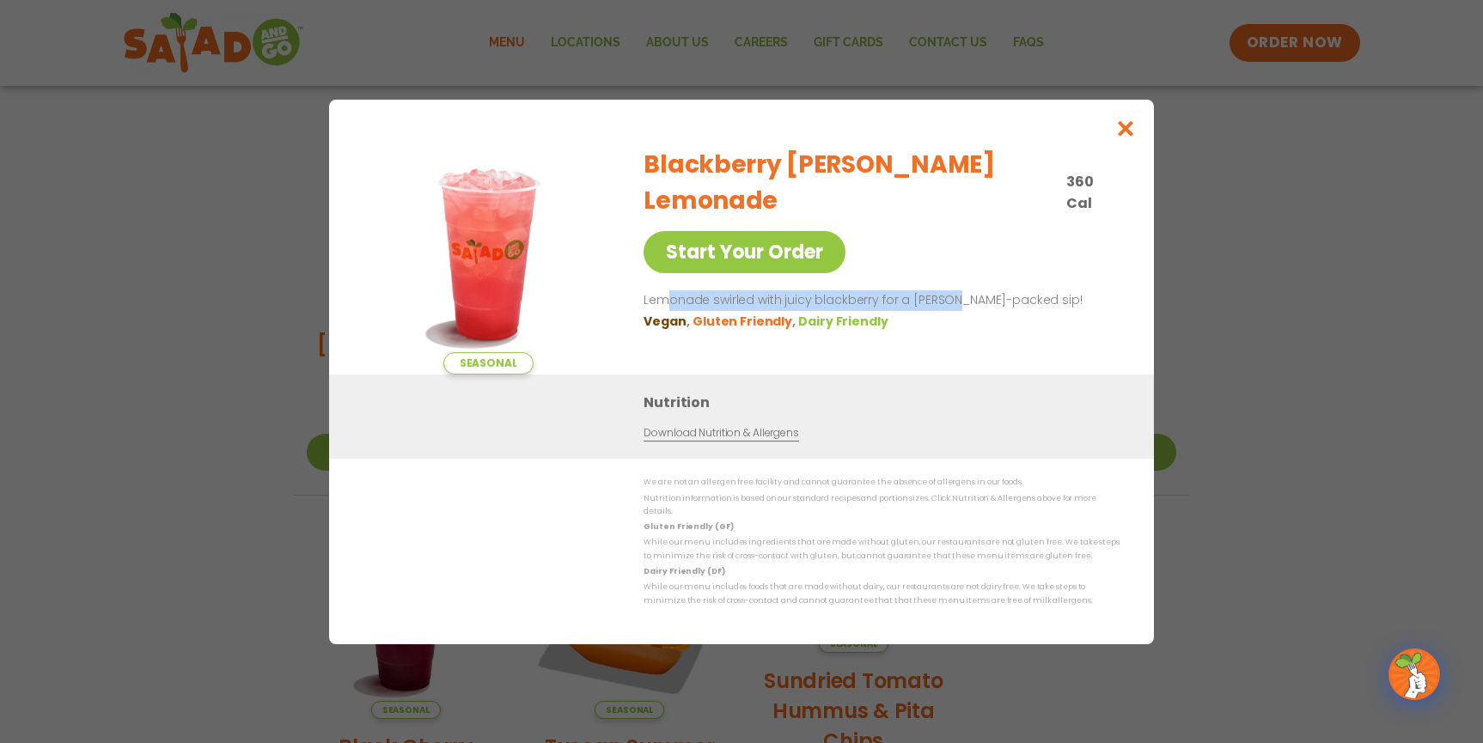
click at [942, 290] on p "Lemonade swirled with juicy blackberry for a berry-packed sip!" at bounding box center [877, 300] width 469 height 21
click at [938, 290] on p "Lemonade swirled with juicy blackberry for a berry-packed sip!" at bounding box center [877, 300] width 469 height 21
drag, startPoint x: 644, startPoint y: 269, endPoint x: 1021, endPoint y: 260, distance: 377.2
click at [1021, 290] on p "Lemonade swirled with juicy blackberry for a berry-packed sip!" at bounding box center [877, 300] width 469 height 21
click at [1015, 290] on p "Lemonade swirled with juicy blackberry for a berry-packed sip!" at bounding box center [877, 300] width 469 height 21
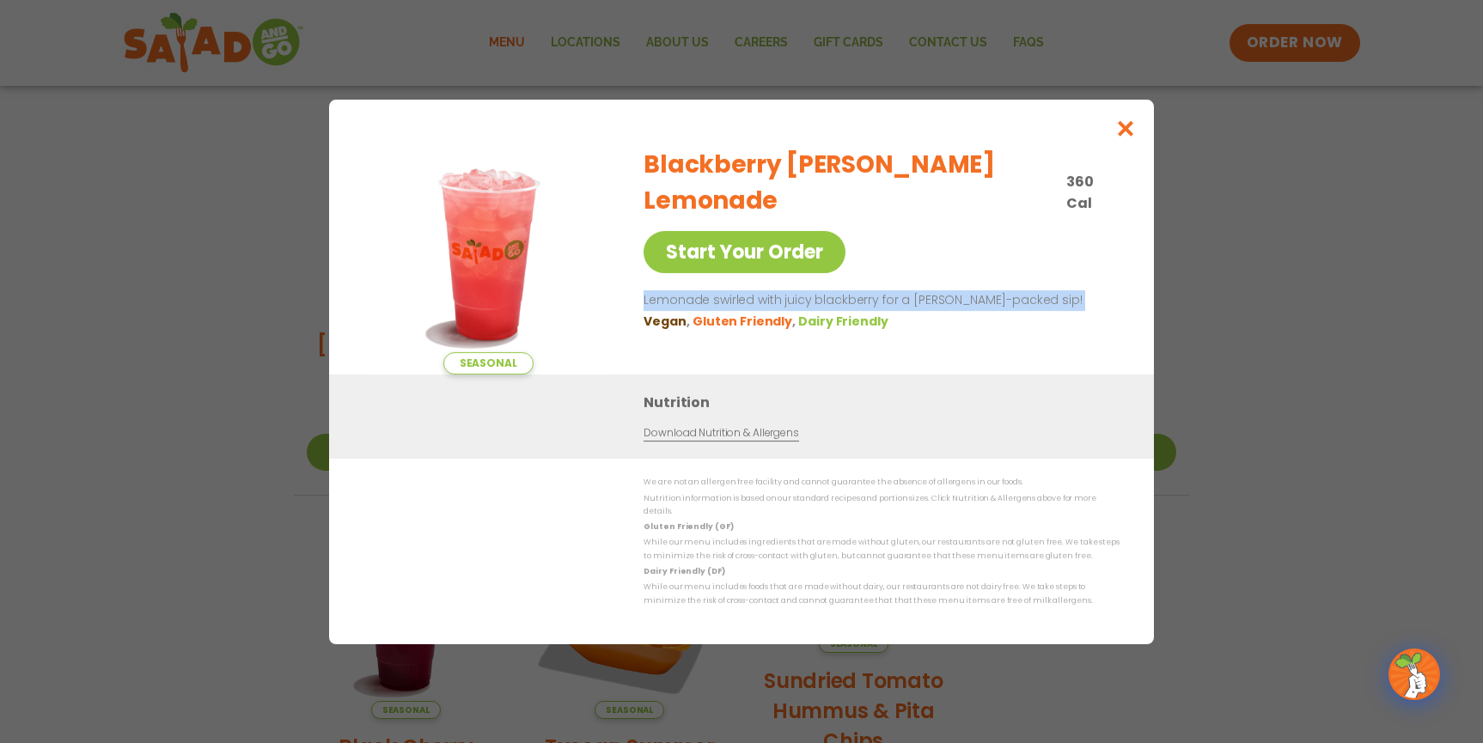
drag, startPoint x: 1015, startPoint y: 278, endPoint x: 673, endPoint y: 258, distance: 343.3
click at [673, 258] on div "Blackberry Bramble Lemonade 360 Cal Start Your Order Lemonade swirled with juic…" at bounding box center [877, 254] width 469 height 241
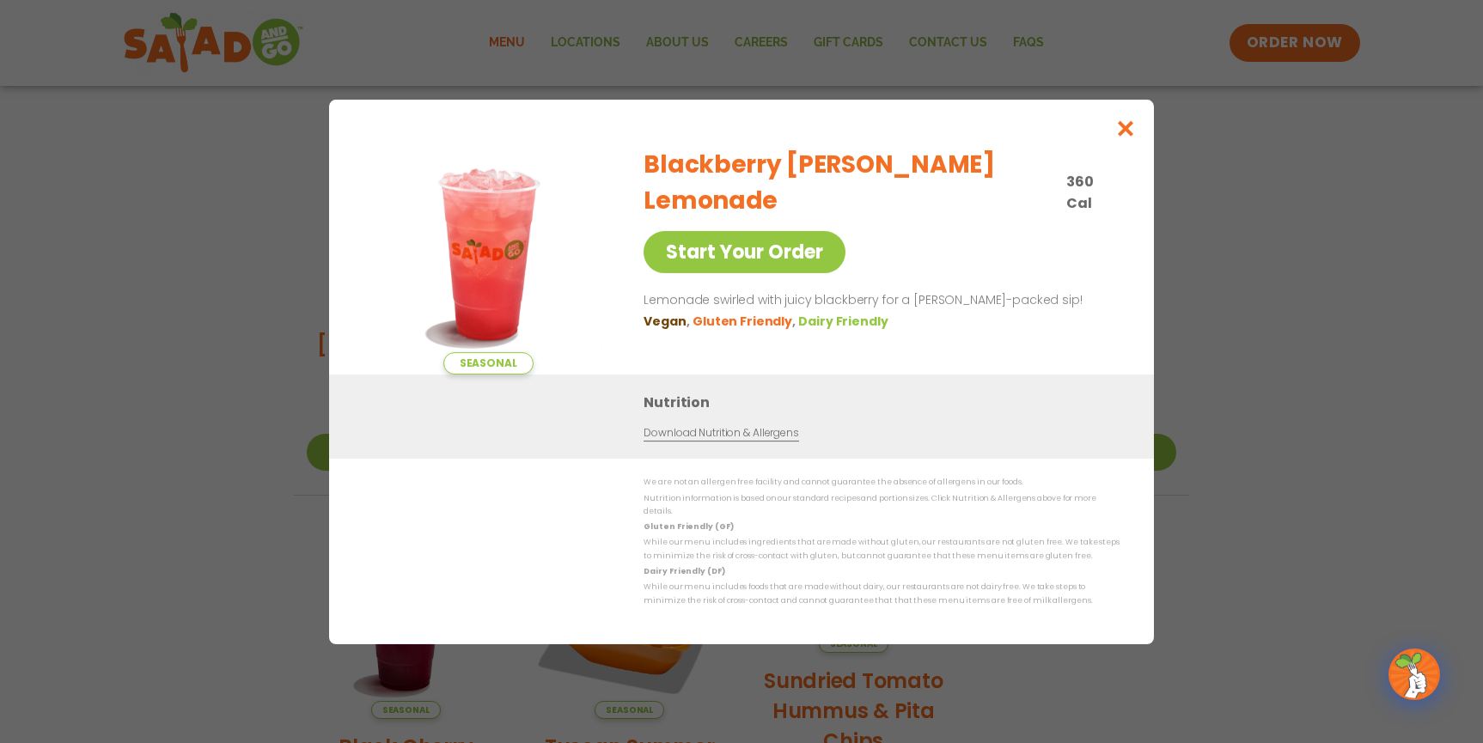
click at [649, 258] on div "Blackberry Bramble Lemonade 360 Cal Start Your Order Lemonade swirled with juic…" at bounding box center [877, 254] width 469 height 241
click at [649, 290] on p "Lemonade swirled with juicy blackberry for a berry-packed sip!" at bounding box center [877, 300] width 469 height 21
drag, startPoint x: 649, startPoint y: 267, endPoint x: 925, endPoint y: 263, distance: 276.6
click at [927, 290] on p "Lemonade swirled with juicy blackberry for a berry-packed sip!" at bounding box center [877, 300] width 469 height 21
click at [925, 290] on p "Lemonade swirled with juicy blackberry for a berry-packed sip!" at bounding box center [877, 300] width 469 height 21
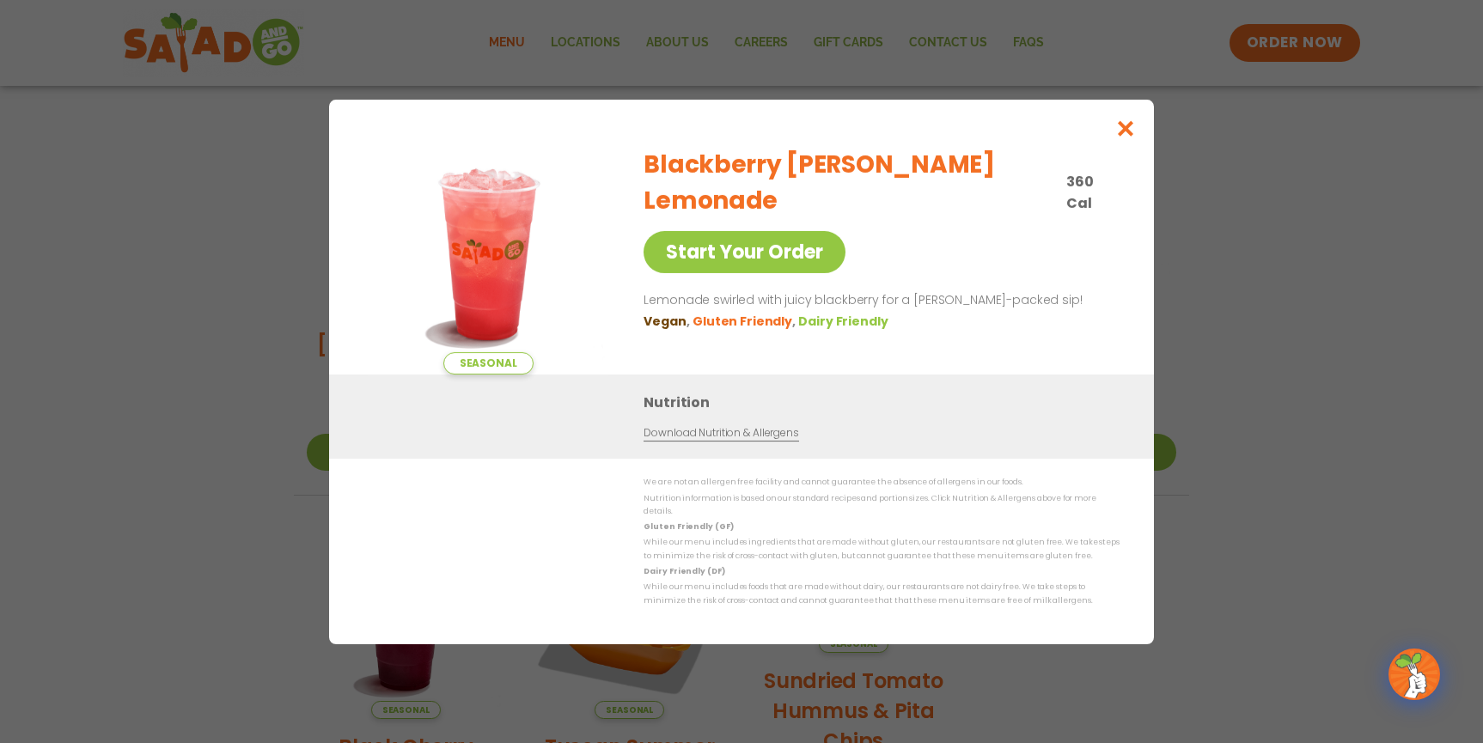
click at [90, 327] on div "Seasonal Start Your Order Blackberry Bramble Lemonade 360 Cal Start Your Order …" at bounding box center [741, 371] width 1483 height 743
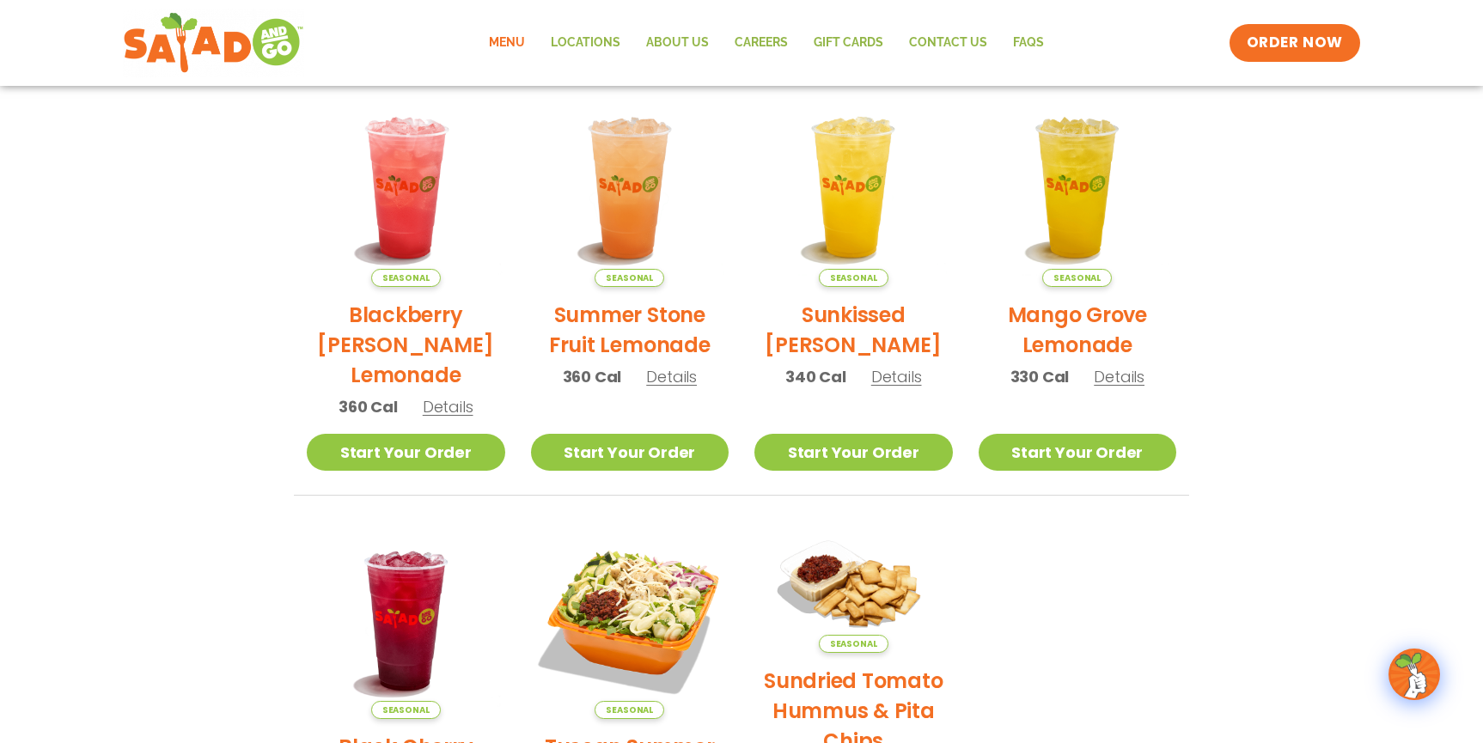
click at [521, 40] on link "Menu" at bounding box center [507, 43] width 62 height 40
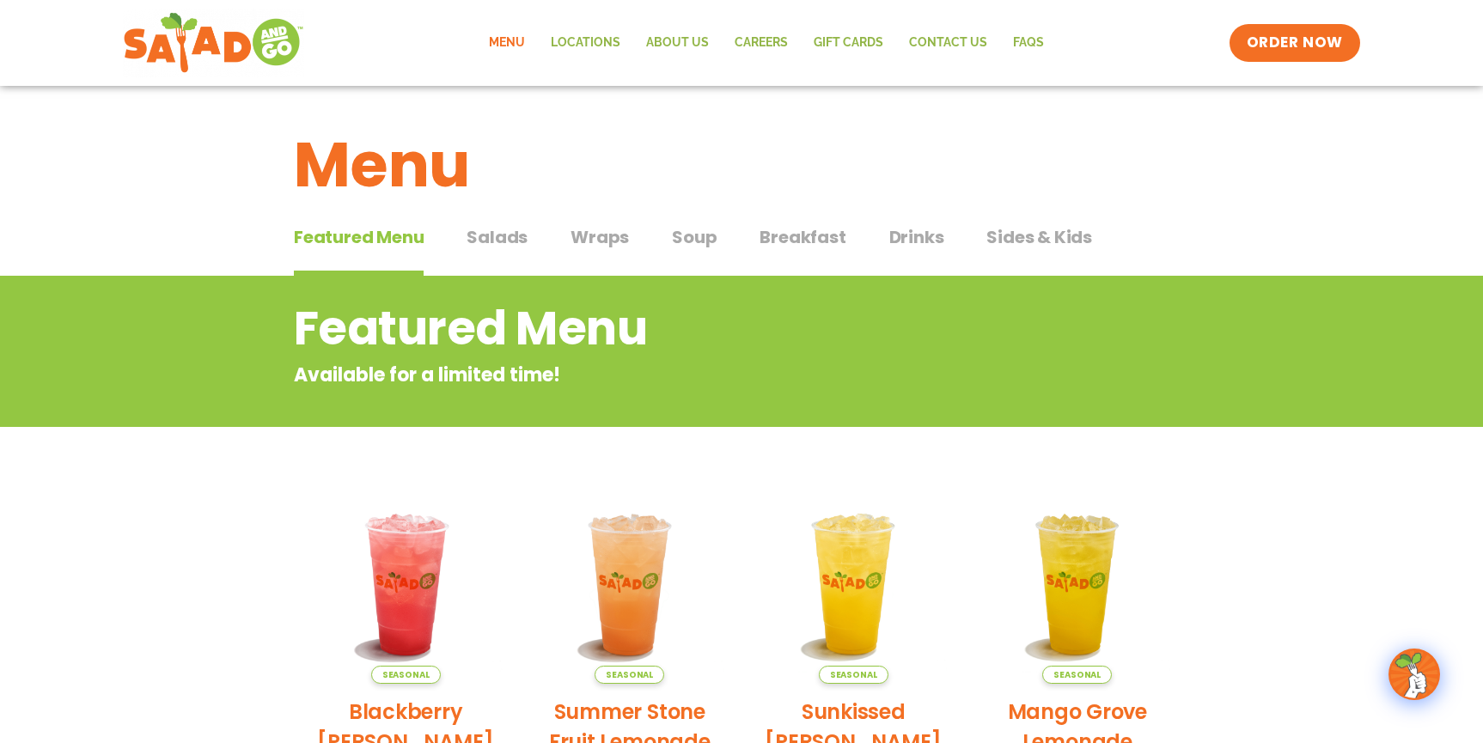
click at [923, 235] on span "Drinks" at bounding box center [916, 237] width 55 height 26
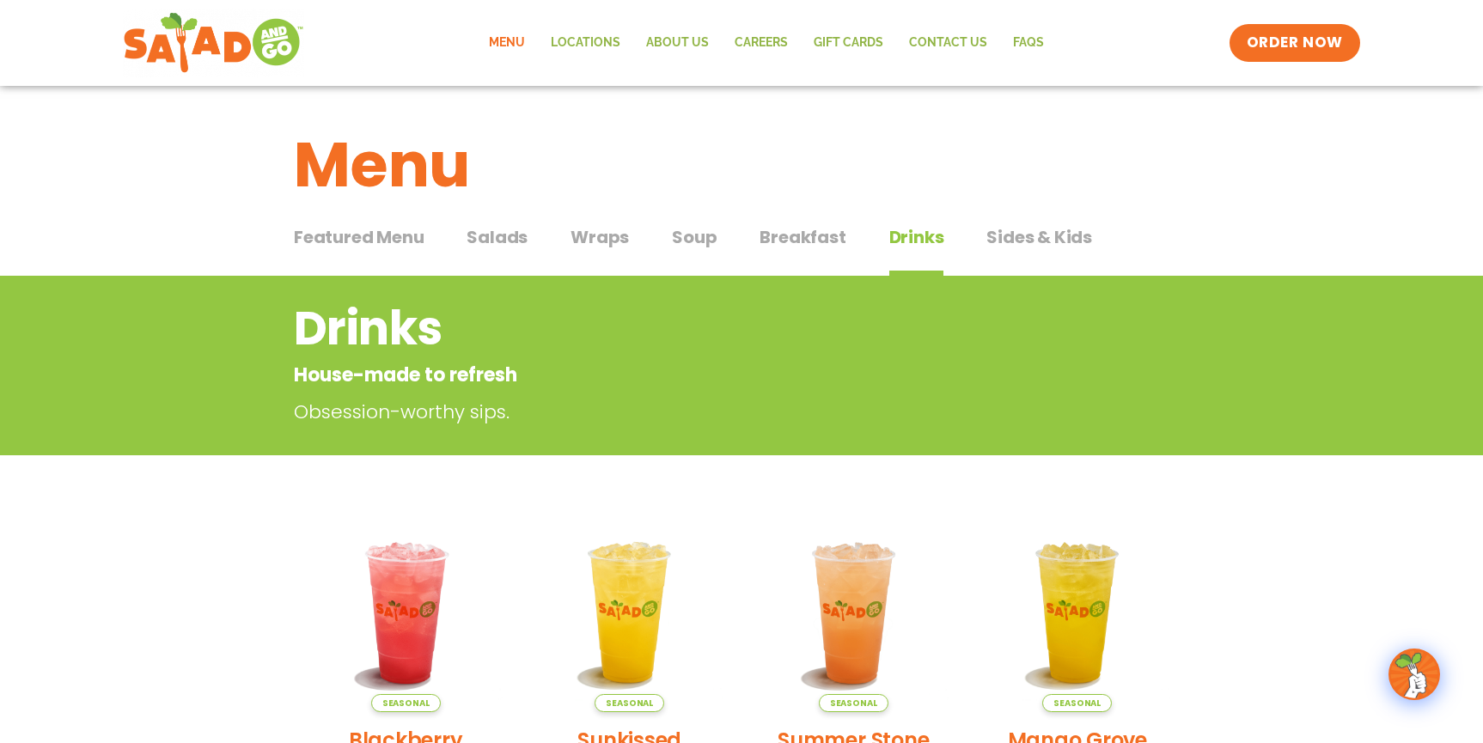
click at [1024, 240] on span "Sides & Kids" at bounding box center [1039, 237] width 106 height 26
